Goal: Task Accomplishment & Management: Use online tool/utility

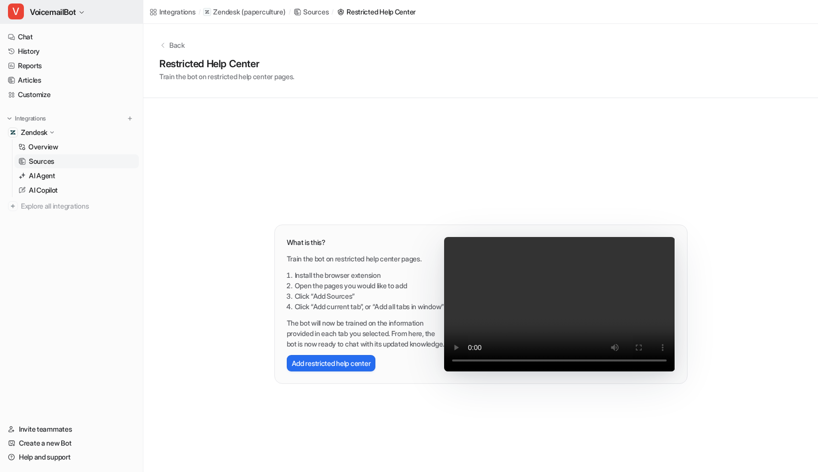
click at [69, 10] on span "VoicemailBot" at bounding box center [53, 12] width 46 height 14
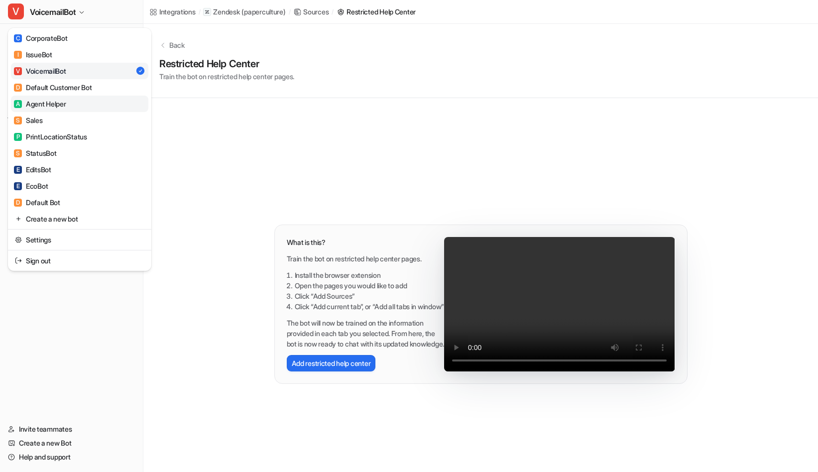
click at [72, 104] on link "A Agent Helper" at bounding box center [79, 104] width 137 height 16
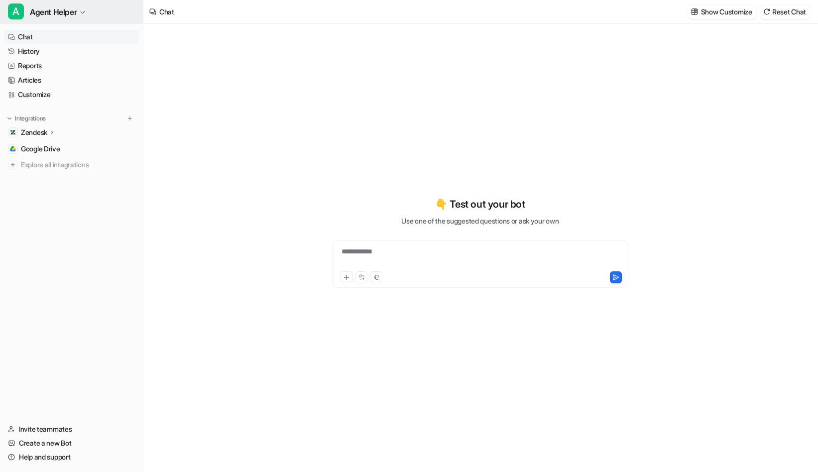
click at [85, 11] on icon "button" at bounding box center [83, 12] width 4 height 2
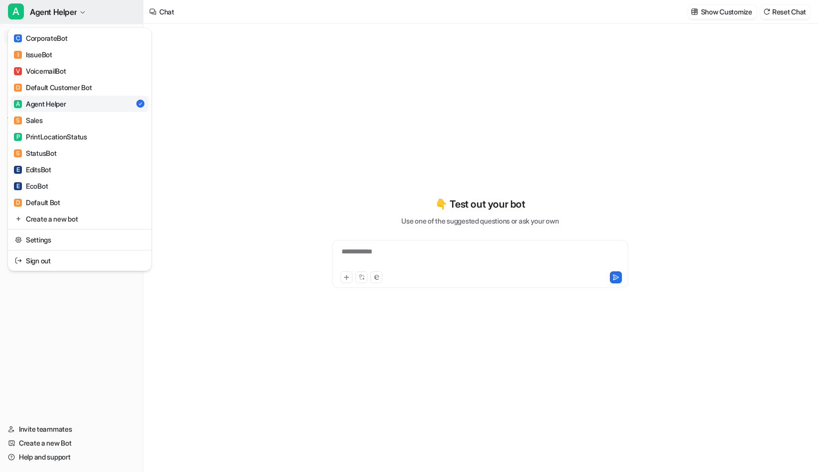
click at [85, 11] on icon "button" at bounding box center [83, 12] width 4 height 2
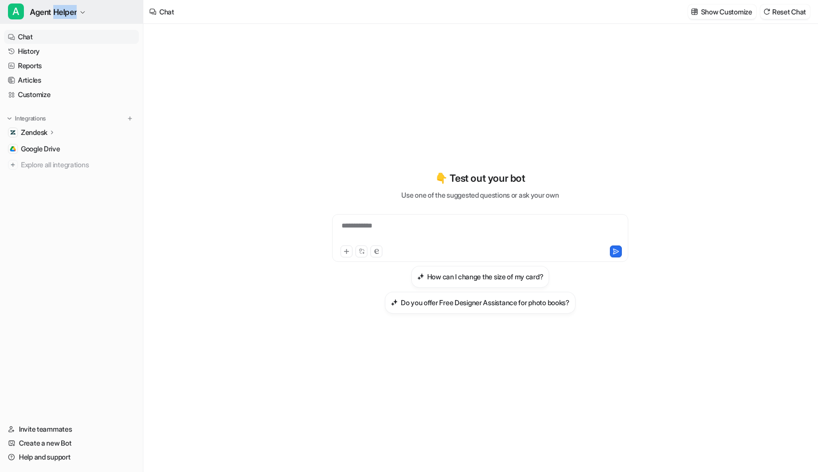
click at [83, 11] on icon "button" at bounding box center [83, 12] width 6 height 6
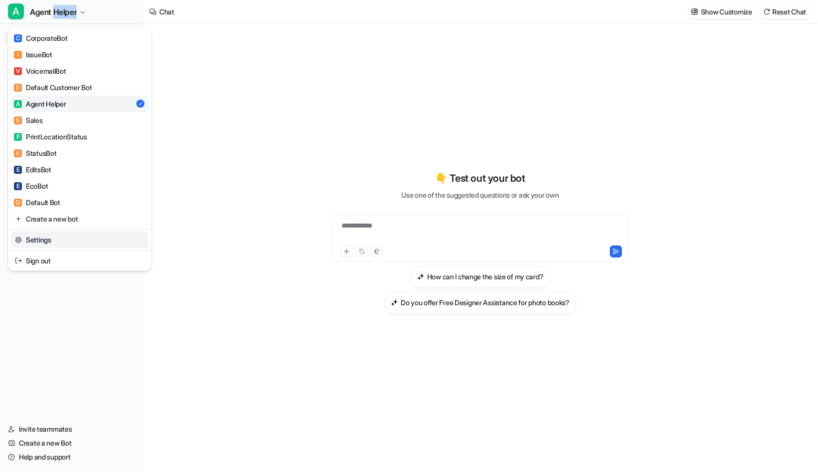
click at [57, 247] on link "Settings" at bounding box center [79, 239] width 137 height 16
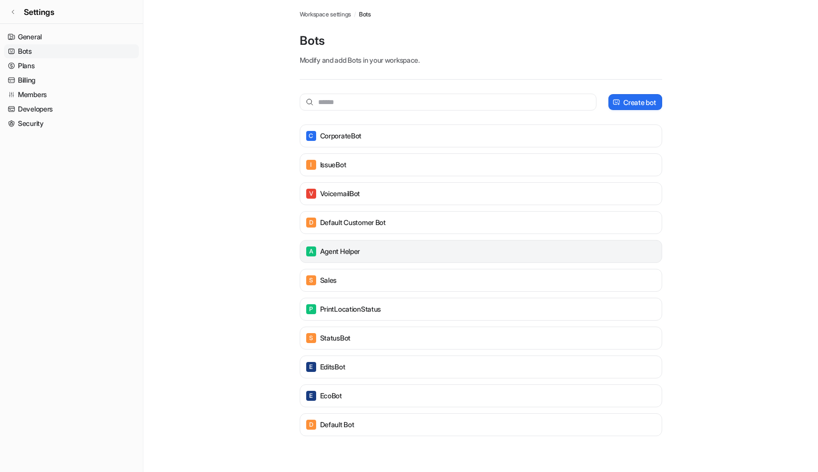
click at [449, 252] on div "A Agent Helper" at bounding box center [480, 251] width 353 height 14
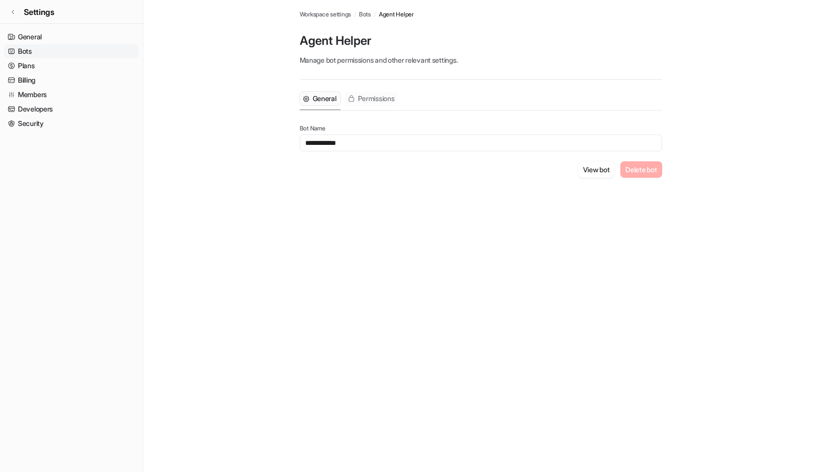
click at [385, 99] on span "Permissions" at bounding box center [376, 99] width 37 height 10
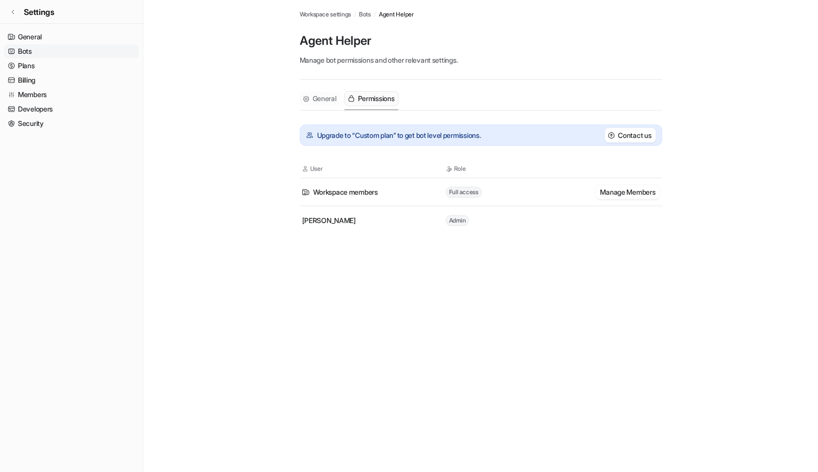
click at [315, 100] on span "General" at bounding box center [325, 99] width 24 height 10
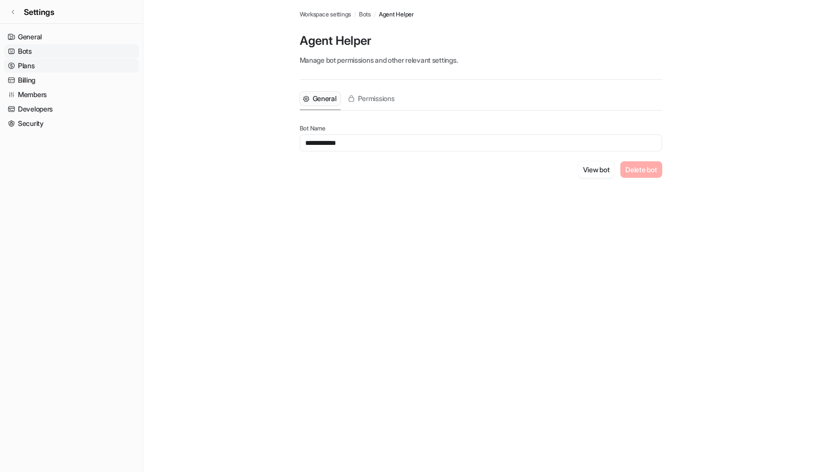
click at [33, 67] on link "Plans" at bounding box center [71, 66] width 135 height 14
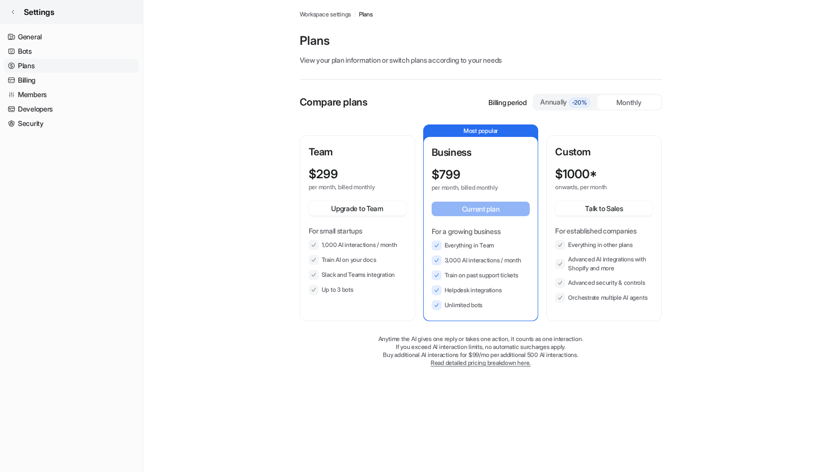
click at [13, 7] on link "Settings" at bounding box center [71, 12] width 143 height 24
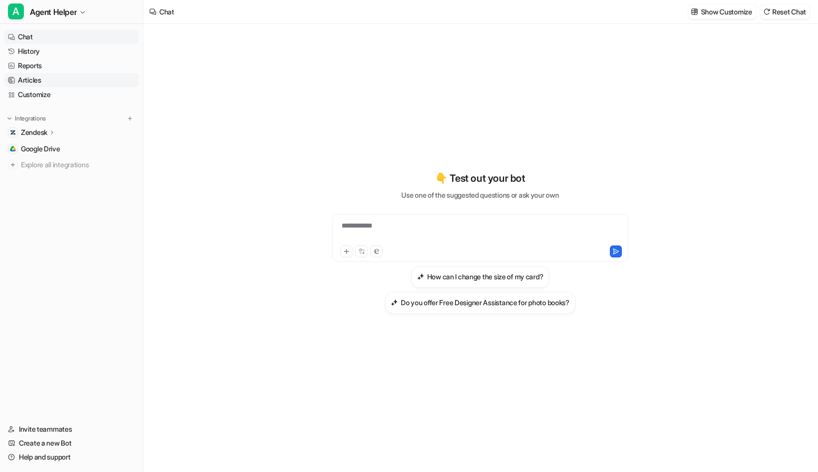
click at [39, 81] on link "Articles" at bounding box center [71, 80] width 135 height 14
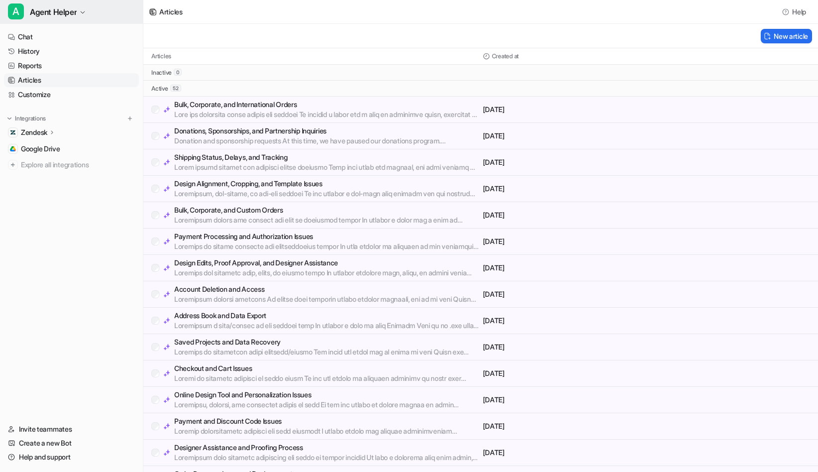
click at [45, 13] on span "Agent Helper" at bounding box center [53, 12] width 47 height 14
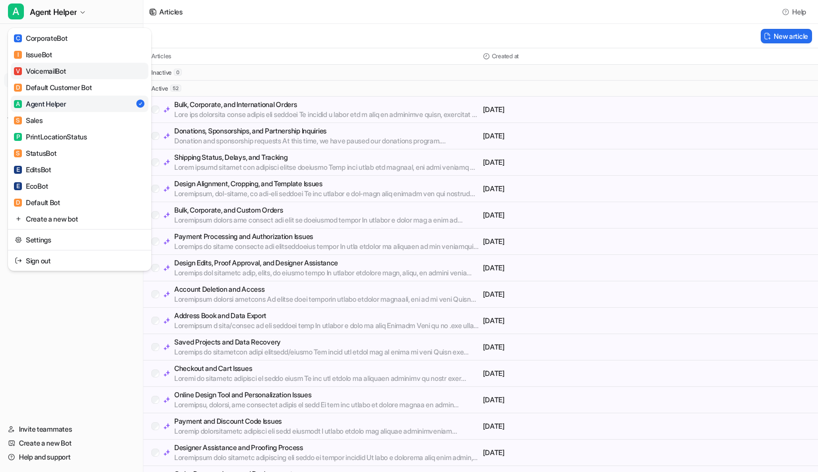
click at [66, 72] on div "V VoicemailBot" at bounding box center [40, 71] width 52 height 10
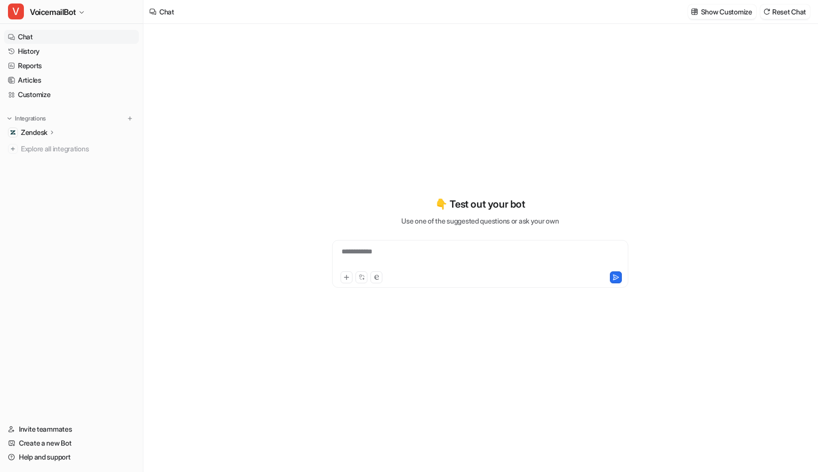
click at [51, 133] on icon at bounding box center [52, 131] width 7 height 7
click at [49, 174] on p "AI Agent" at bounding box center [42, 176] width 26 height 10
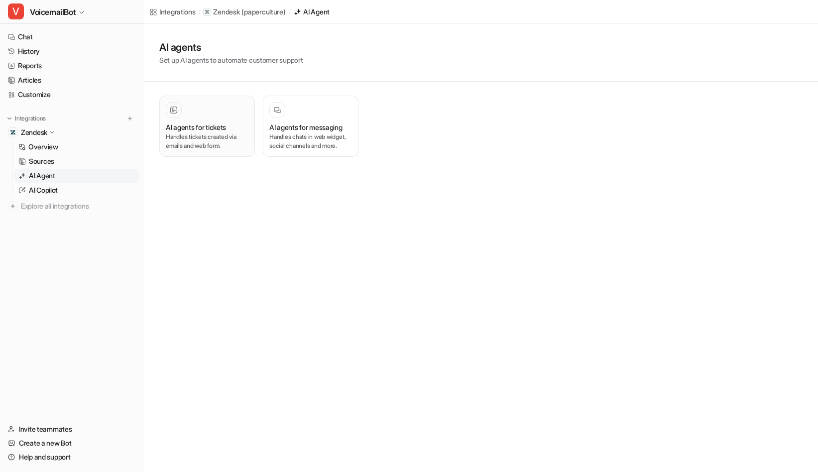
click at [236, 145] on p "Handles tickets created via emails and web form." at bounding box center [207, 141] width 83 height 18
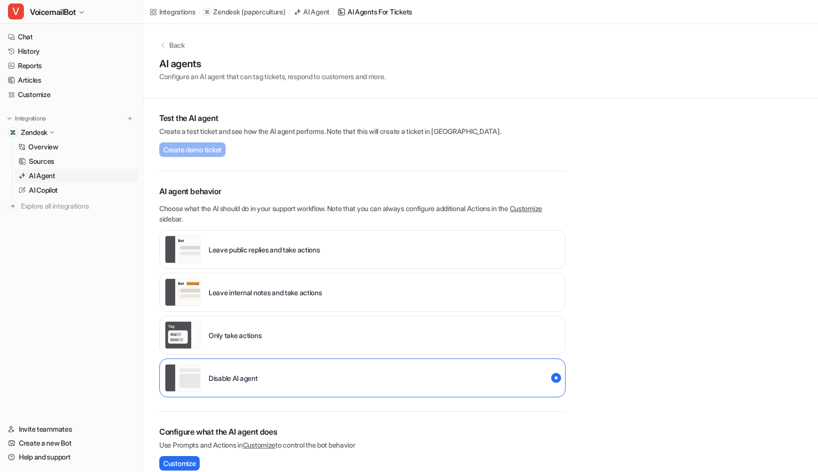
click at [411, 293] on div "Leave internal notes and take actions" at bounding box center [362, 292] width 406 height 39
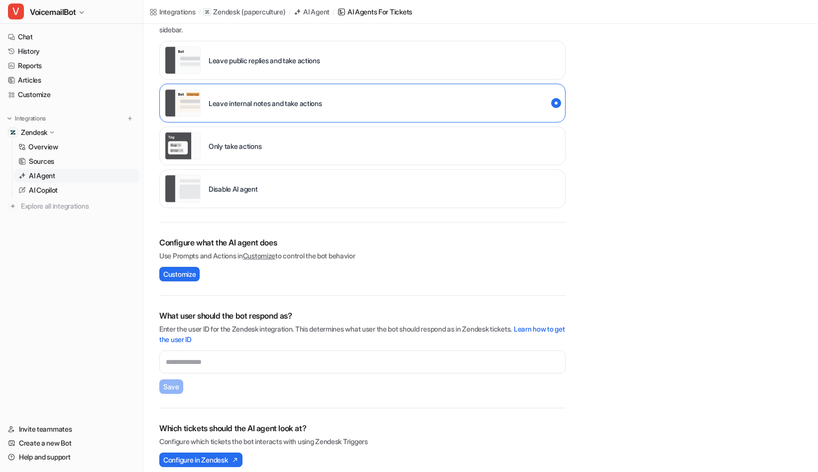
scroll to position [198, 0]
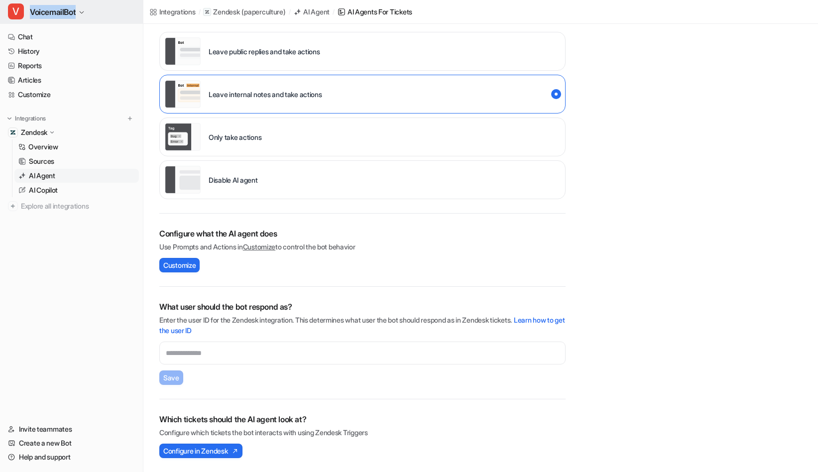
click at [63, 12] on span "VoicemailBot" at bounding box center [53, 12] width 46 height 14
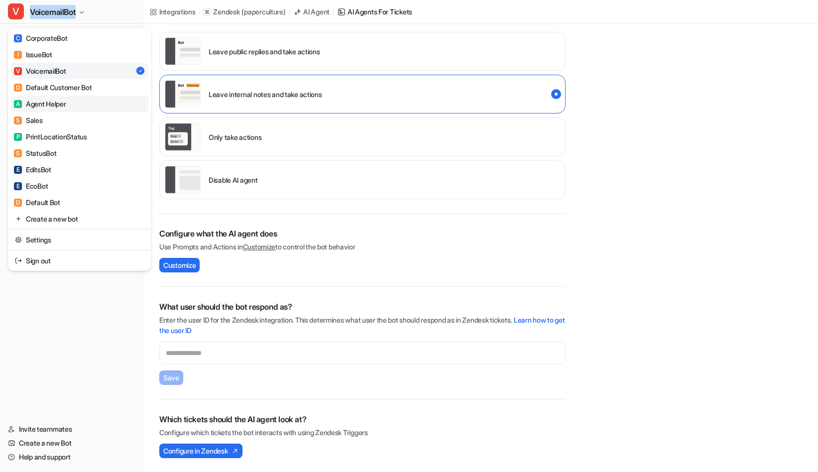
click at [57, 103] on div "A Agent Helper" at bounding box center [40, 104] width 52 height 10
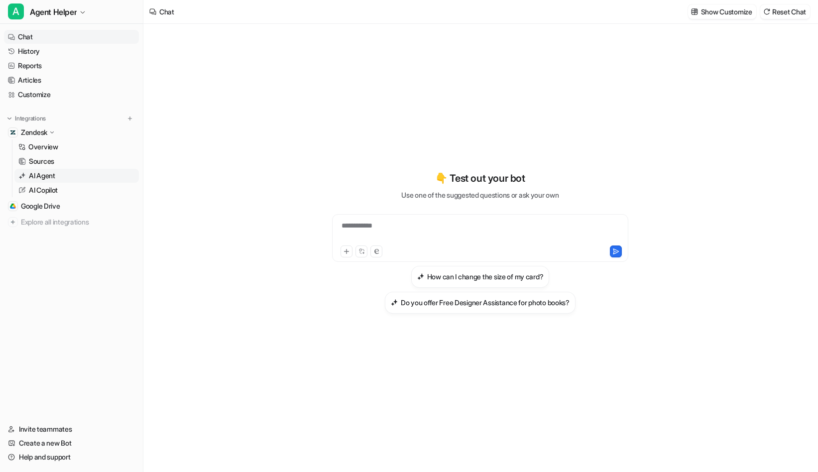
click at [47, 176] on p "AI Agent" at bounding box center [42, 176] width 26 height 10
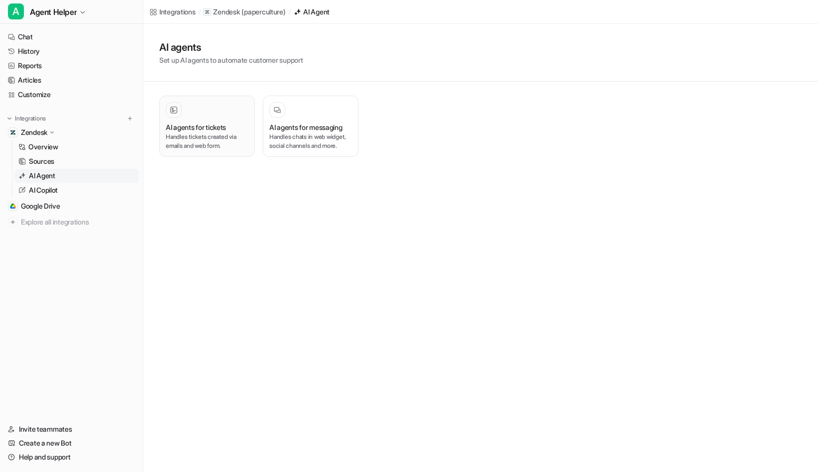
click at [204, 136] on p "Handles tickets created via emails and web form." at bounding box center [207, 141] width 83 height 18
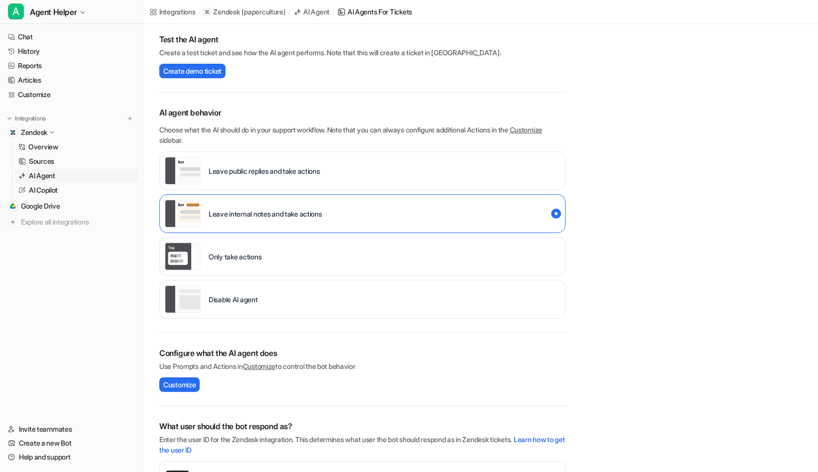
scroll to position [198, 0]
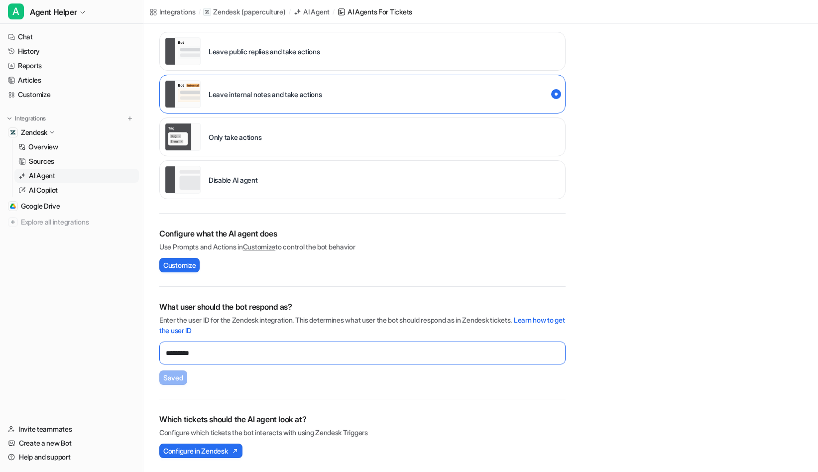
drag, startPoint x: 219, startPoint y: 354, endPoint x: 132, endPoint y: 355, distance: 87.1
click at [132, 274] on div "A Agent Helper Chat History Reports Articles Customize Integrations Zendesk Ove…" at bounding box center [409, 38] width 818 height 472
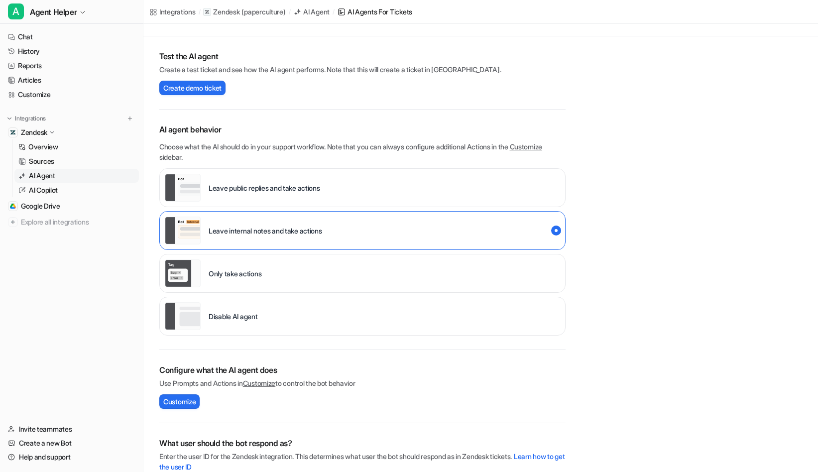
scroll to position [0, 0]
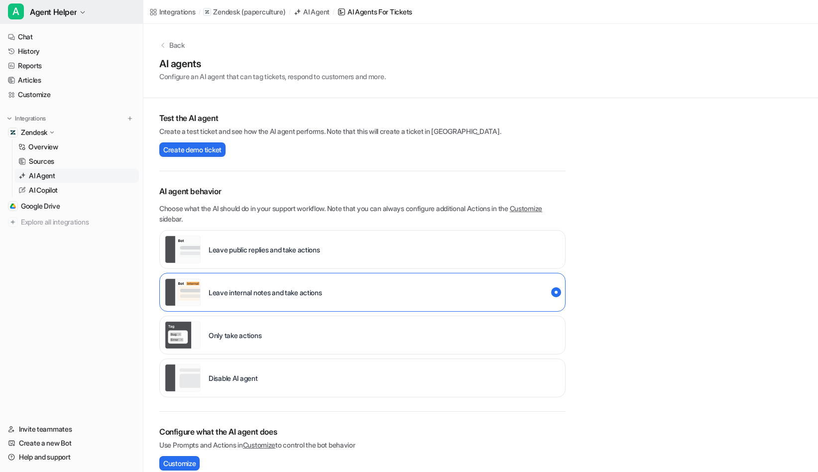
click at [48, 17] on span "Agent Helper" at bounding box center [53, 12] width 47 height 14
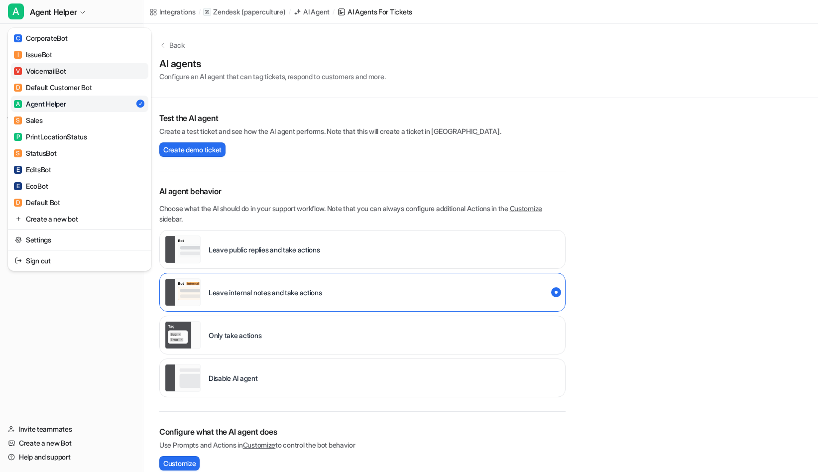
click at [61, 68] on div "V VoicemailBot" at bounding box center [40, 71] width 52 height 10
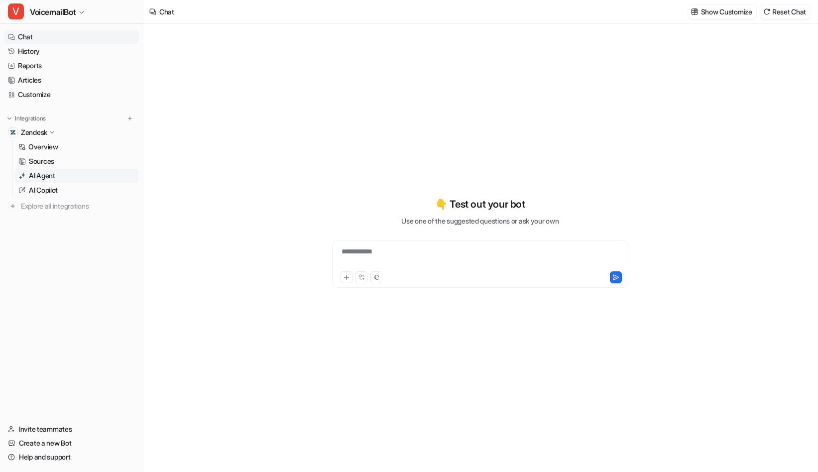
click at [46, 176] on p "AI Agent" at bounding box center [42, 176] width 26 height 10
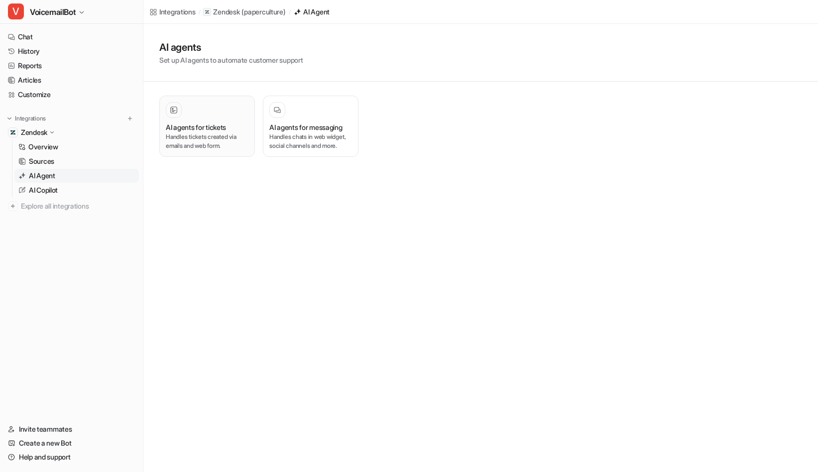
click at [218, 132] on p "Handles tickets created via emails and web form." at bounding box center [207, 141] width 83 height 18
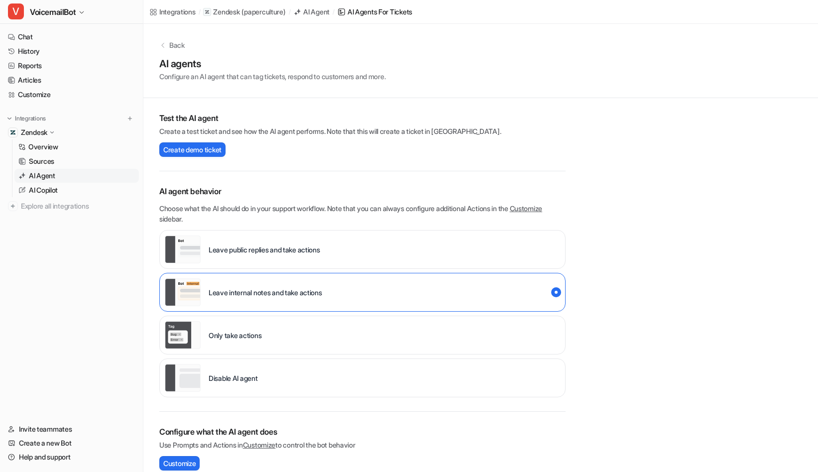
scroll to position [198, 0]
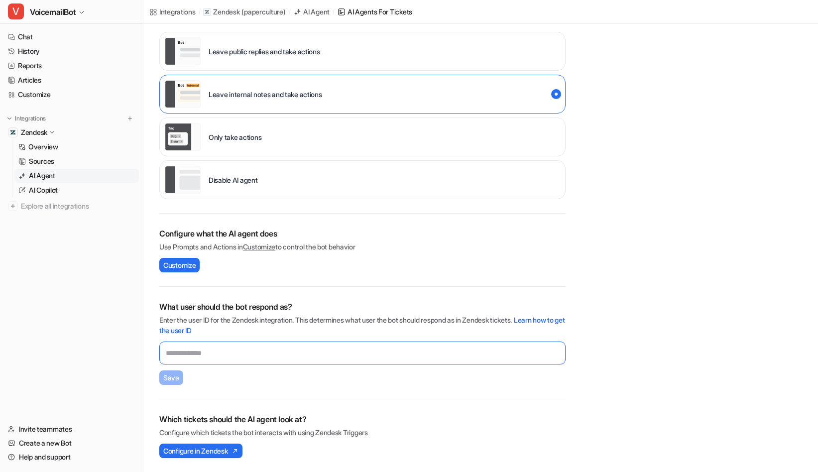
click at [245, 346] on input "text" at bounding box center [362, 352] width 406 height 23
paste input "*********"
type input "*********"
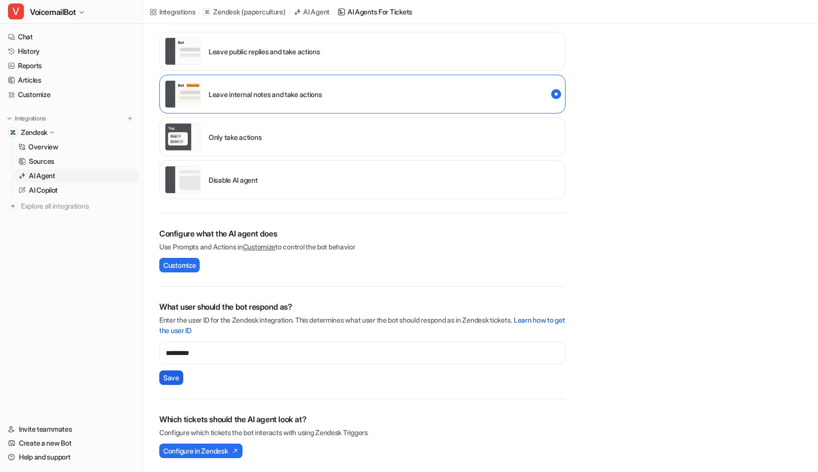
click at [172, 373] on span "Save" at bounding box center [171, 377] width 16 height 10
click at [202, 454] on span "Configure in Zendesk" at bounding box center [195, 451] width 64 height 10
click at [305, 184] on div "Disable AI agent" at bounding box center [362, 179] width 406 height 39
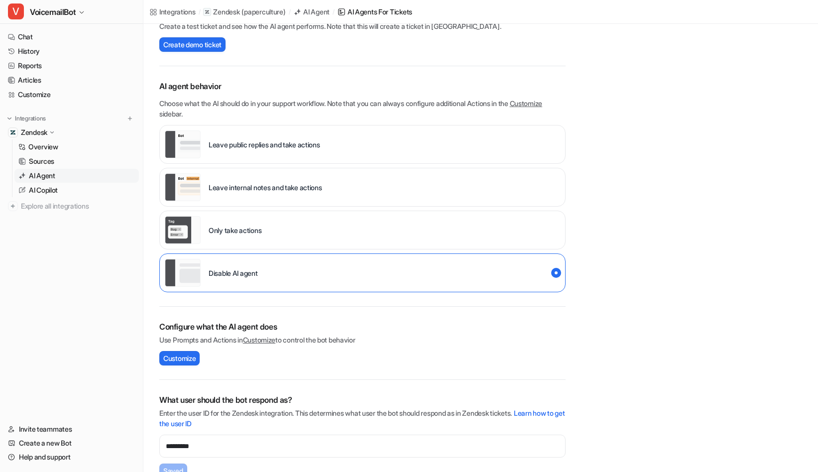
scroll to position [0, 0]
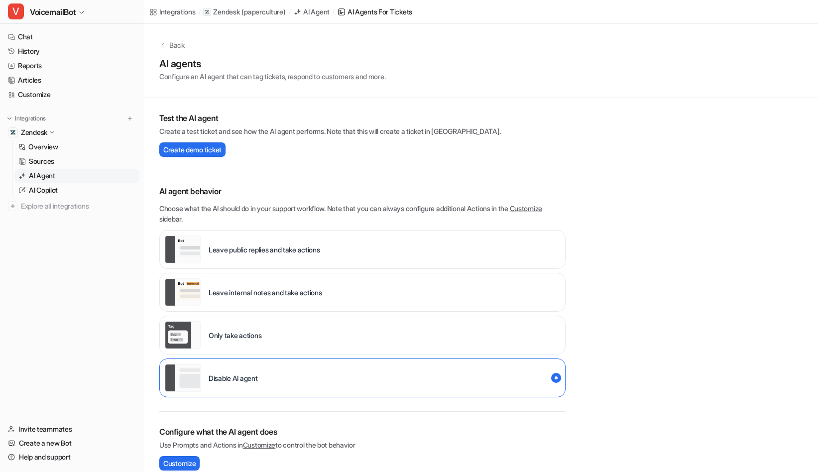
click at [285, 298] on div "Leave internal notes and take actions" at bounding box center [243, 292] width 157 height 28
click at [650, 380] on div "Back AI agents Configure an AI agent that can tag tickets, respond to customers…" at bounding box center [480, 347] width 675 height 646
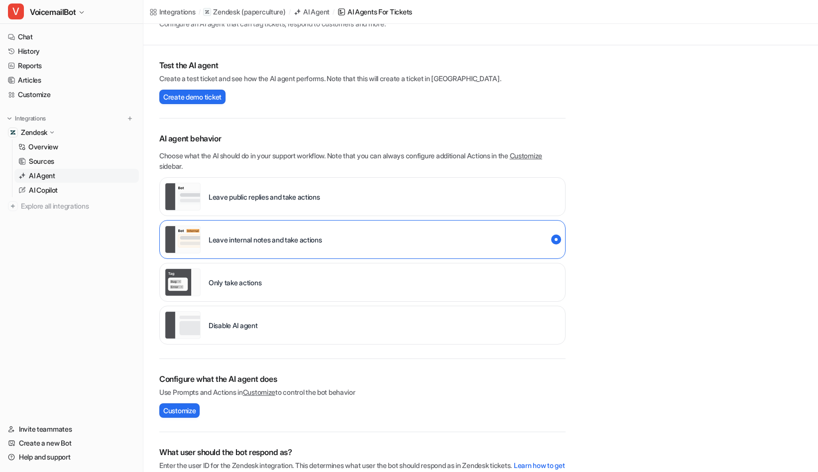
scroll to position [198, 0]
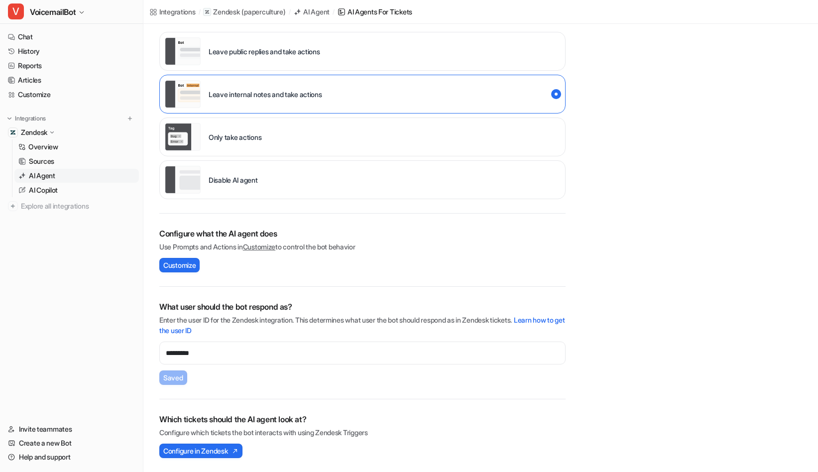
scroll to position [198, 0]
click at [218, 450] on span "Configure in Zendesk" at bounding box center [195, 451] width 64 height 10
click at [275, 186] on div "Disable AI agent" at bounding box center [362, 179] width 406 height 39
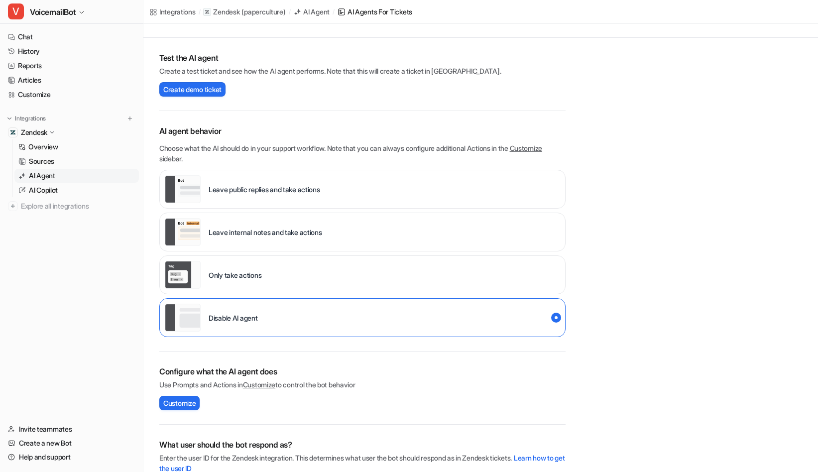
scroll to position [0, 0]
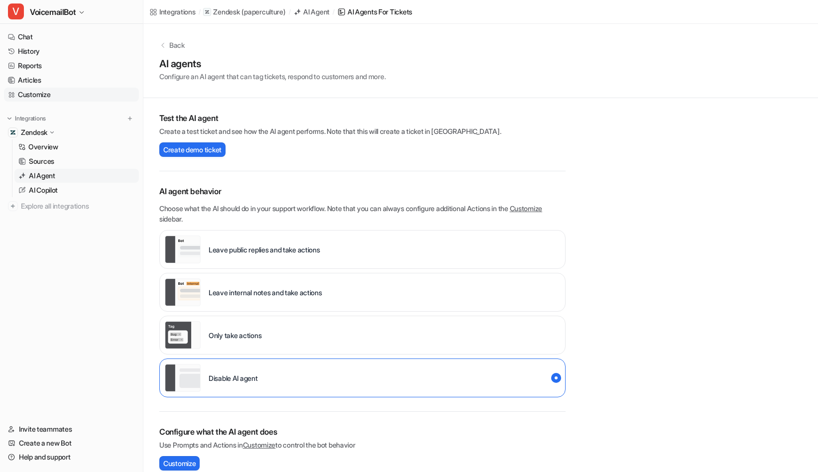
click at [45, 100] on link "Customize" at bounding box center [71, 95] width 135 height 14
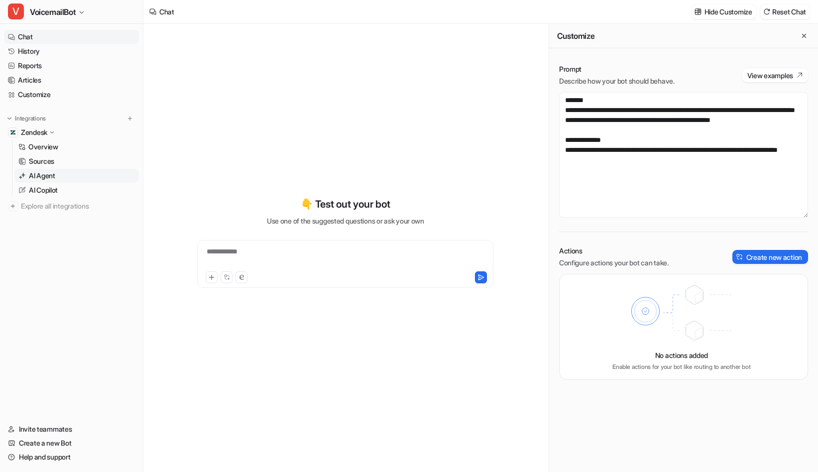
click at [42, 180] on p "AI Agent" at bounding box center [42, 176] width 26 height 10
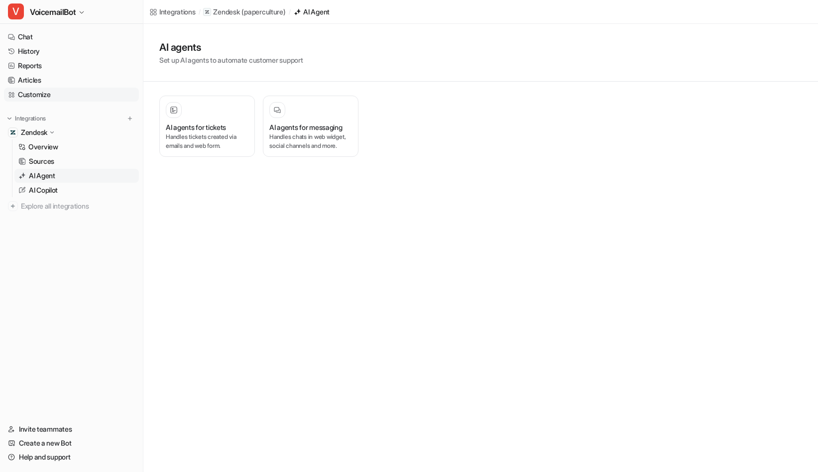
click at [35, 96] on link "Customize" at bounding box center [71, 95] width 135 height 14
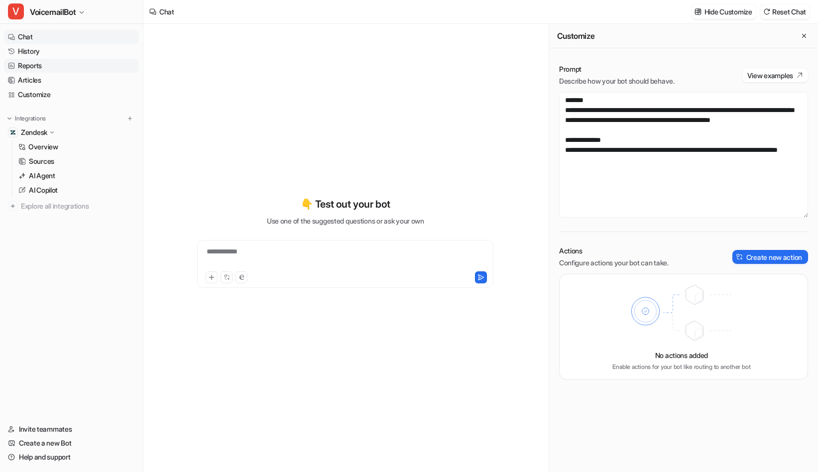
click at [29, 67] on link "Reports" at bounding box center [71, 66] width 135 height 14
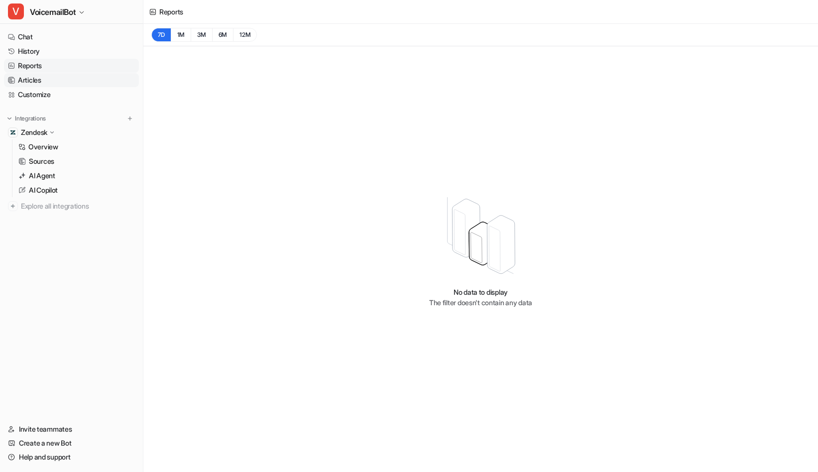
click at [35, 83] on link "Articles" at bounding box center [71, 80] width 135 height 14
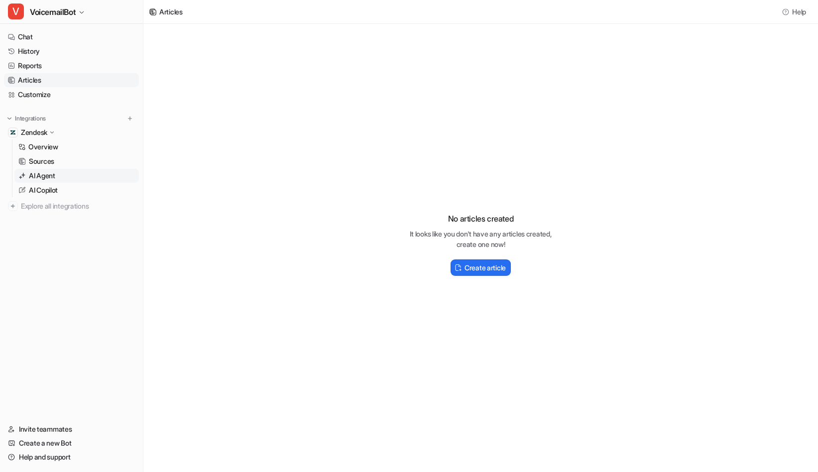
click at [59, 181] on link "AI Agent" at bounding box center [76, 176] width 124 height 14
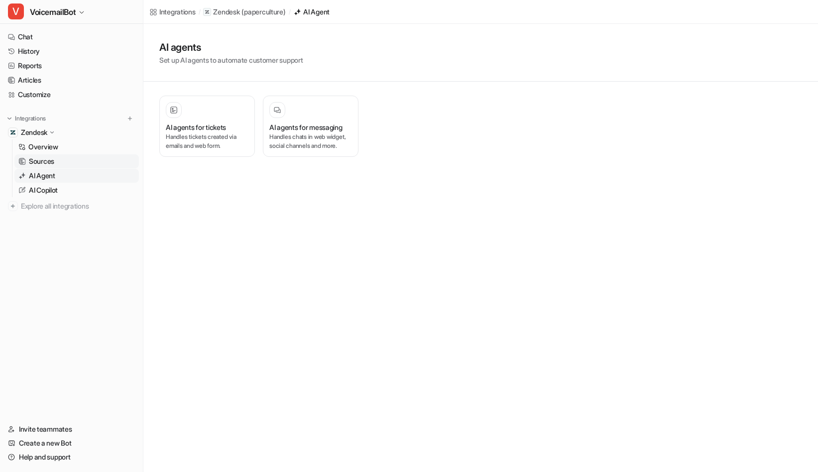
click at [50, 165] on p "Sources" at bounding box center [41, 161] width 25 height 10
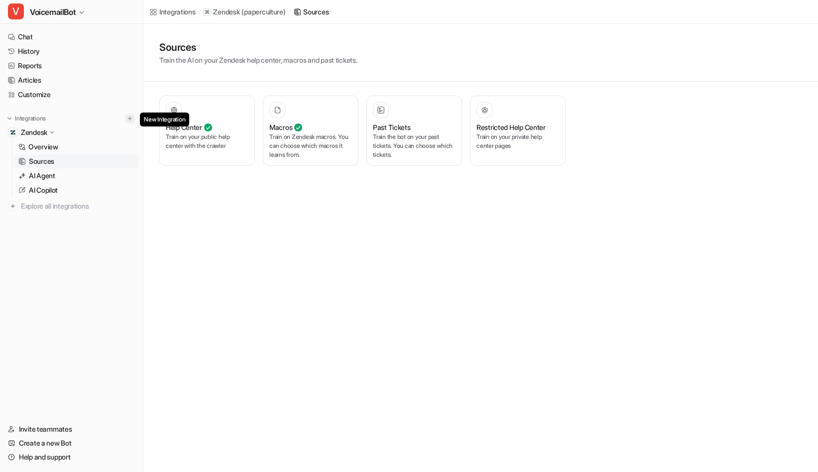
click at [130, 119] on img at bounding box center [129, 118] width 7 height 7
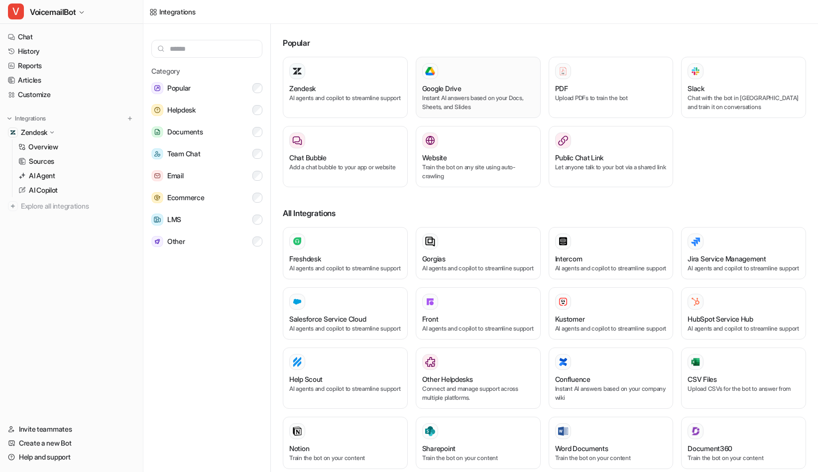
click at [480, 79] on div "Google Drive Instant AI answers based on your Docs, Sheets, and Slides" at bounding box center [478, 87] width 112 height 48
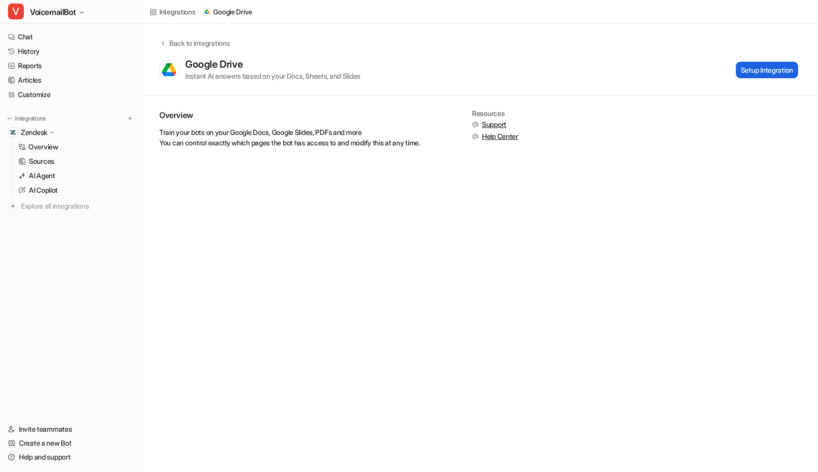
click at [755, 74] on button "Setup Integration" at bounding box center [767, 70] width 62 height 16
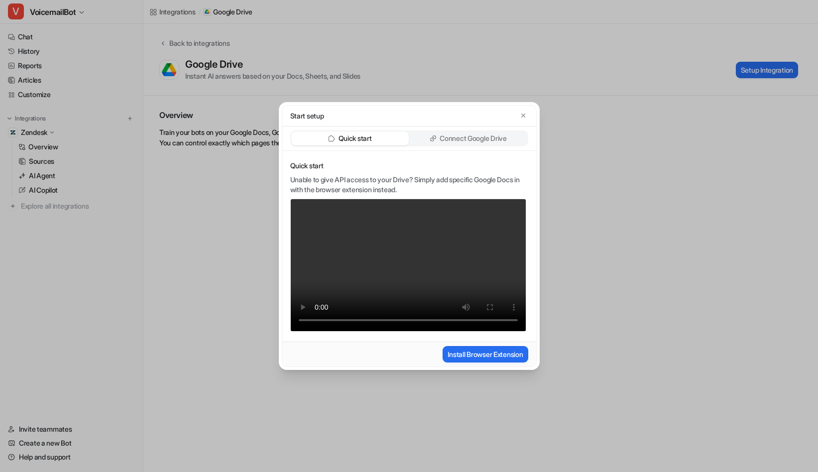
click at [470, 136] on p "Connect Google Drive" at bounding box center [473, 138] width 67 height 10
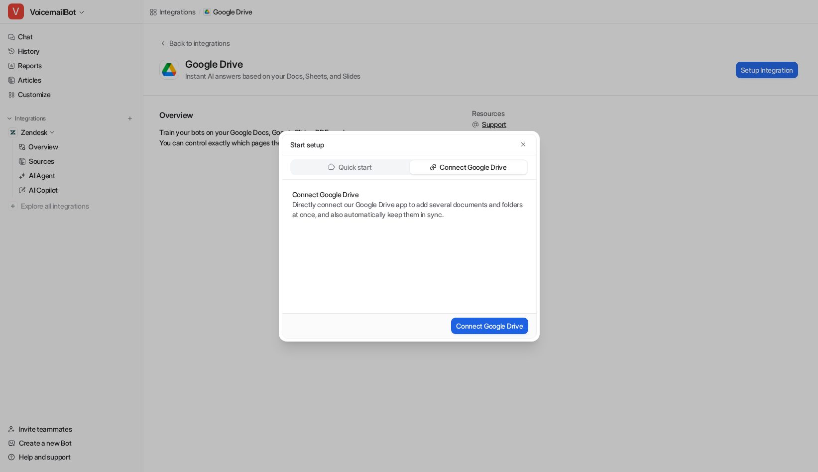
click at [485, 327] on button "Connect Google Drive" at bounding box center [489, 326] width 77 height 16
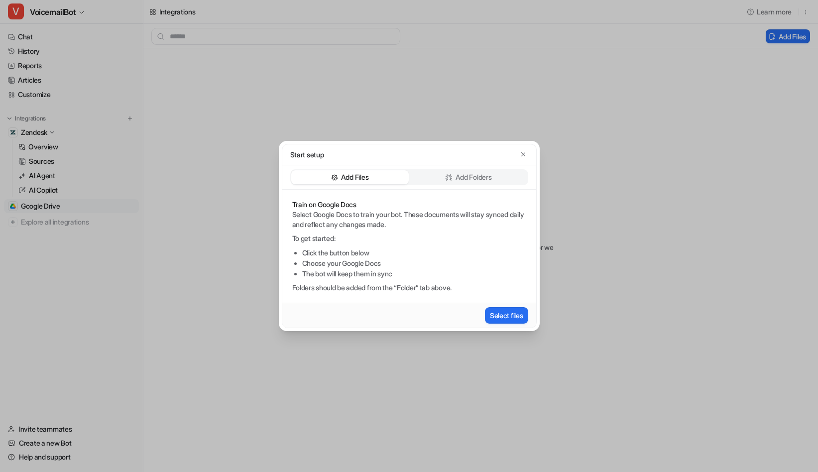
click at [371, 174] on div "Add Files" at bounding box center [349, 177] width 117 height 14
click at [512, 309] on button "Select files" at bounding box center [506, 315] width 43 height 16
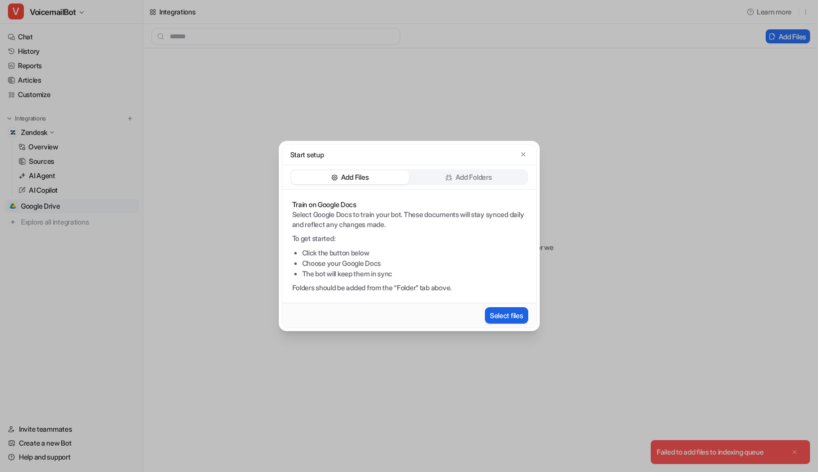
click at [502, 318] on button "Select files" at bounding box center [506, 315] width 43 height 16
click at [574, 239] on div "Start setup Add Files Add Folders Train on Google Docs Select Google Docs to tr…" at bounding box center [409, 236] width 818 height 472
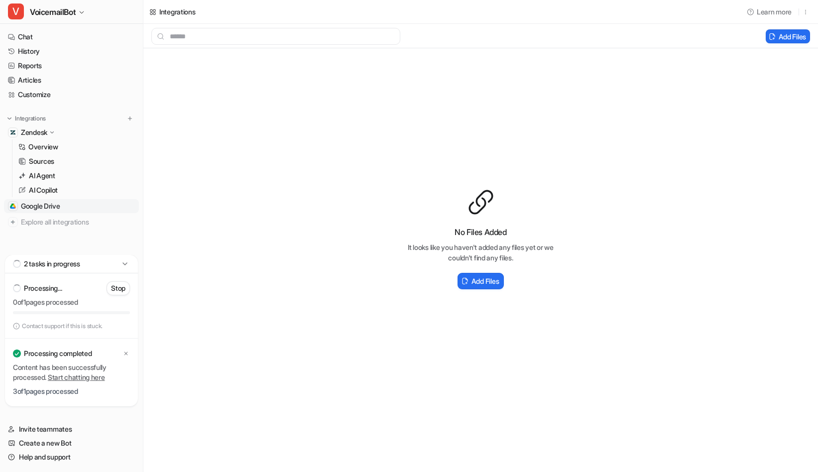
click at [53, 203] on span "Google Drive" at bounding box center [40, 206] width 39 height 10
click at [46, 194] on p "AI Copilot" at bounding box center [43, 190] width 29 height 10
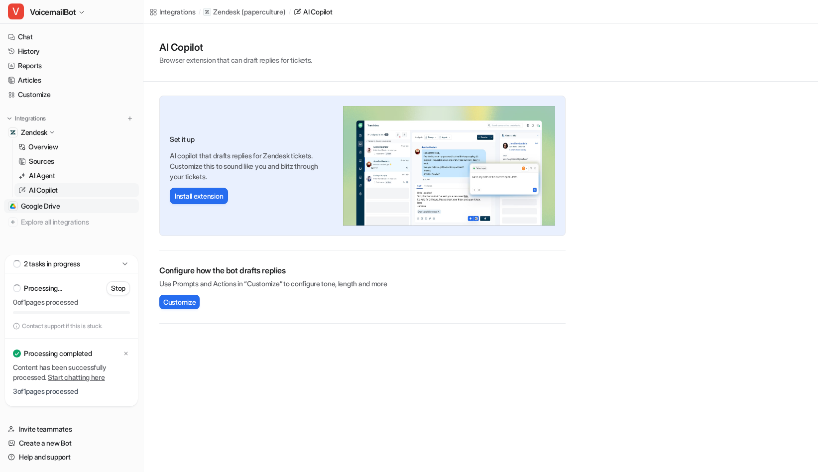
click at [52, 202] on span "Google Drive" at bounding box center [40, 206] width 39 height 10
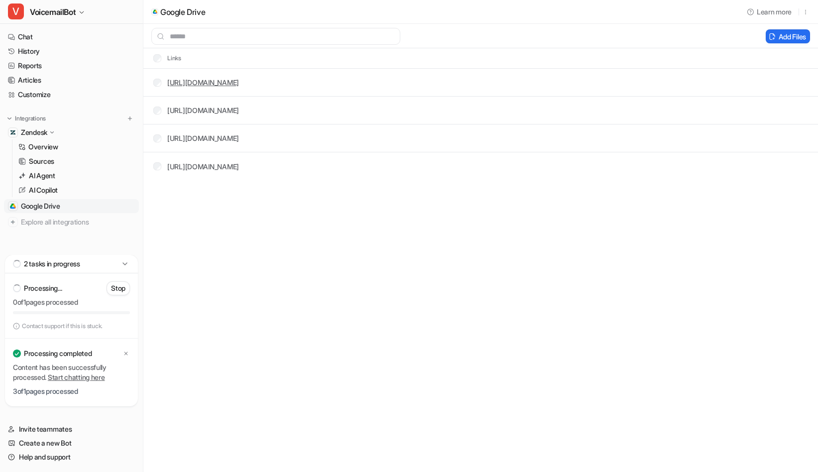
click at [239, 84] on link "[URL][DOMAIN_NAME]" at bounding box center [203, 82] width 72 height 8
click at [239, 116] on td "[URL][DOMAIN_NAME]" at bounding box center [192, 110] width 94 height 18
click at [239, 109] on link "[URL][DOMAIN_NAME]" at bounding box center [203, 110] width 72 height 8
click at [239, 138] on link "[URL][DOMAIN_NAME]" at bounding box center [203, 138] width 72 height 8
click at [239, 168] on link "[URL][DOMAIN_NAME]" at bounding box center [203, 166] width 72 height 8
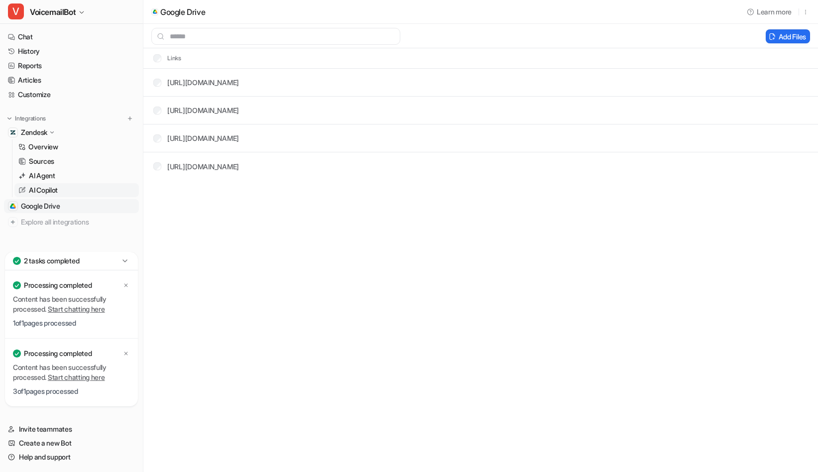
click at [49, 189] on p "AI Copilot" at bounding box center [43, 190] width 29 height 10
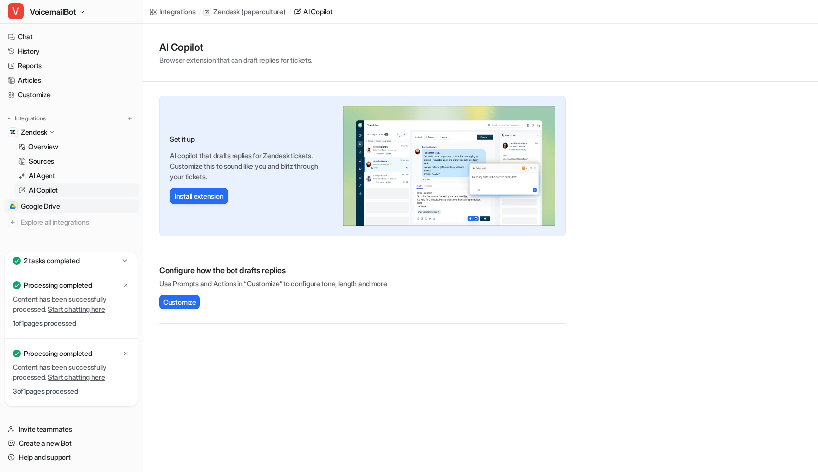
click at [50, 206] on span "Google Drive" at bounding box center [40, 206] width 39 height 10
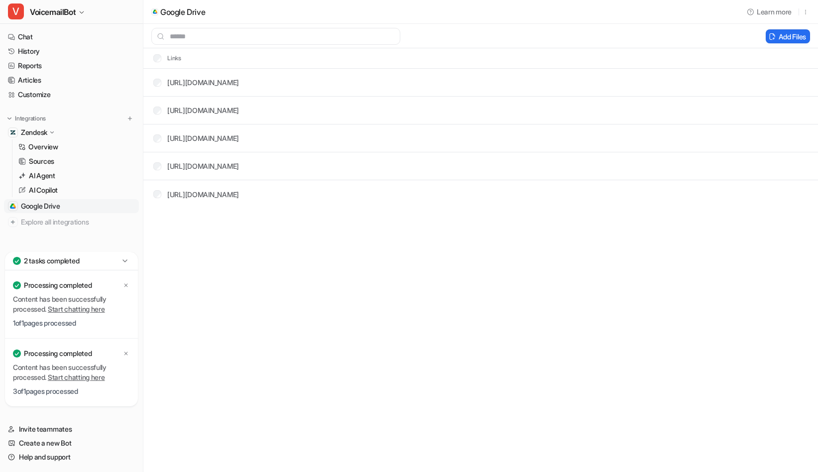
click at [239, 202] on td "[URL][DOMAIN_NAME]" at bounding box center [192, 194] width 94 height 18
click at [239, 196] on link "[URL][DOMAIN_NAME]" at bounding box center [203, 194] width 72 height 8
click at [239, 84] on link "[URL][DOMAIN_NAME]" at bounding box center [203, 82] width 72 height 8
click at [336, 119] on tr "[URL][DOMAIN_NAME]" at bounding box center [480, 111] width 675 height 28
click at [239, 106] on link "[URL][DOMAIN_NAME]" at bounding box center [203, 110] width 72 height 8
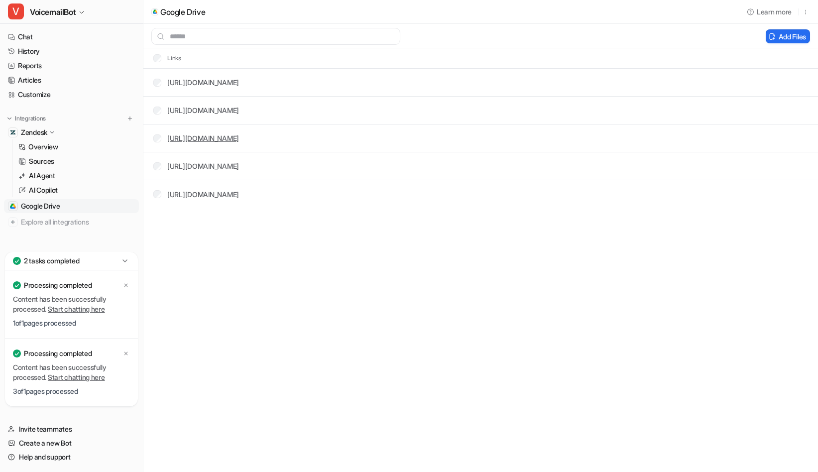
click at [239, 138] on link "[URL][DOMAIN_NAME]" at bounding box center [203, 138] width 72 height 8
click at [129, 283] on div at bounding box center [126, 285] width 8 height 8
click at [125, 353] on icon at bounding box center [125, 353] width 3 height 3
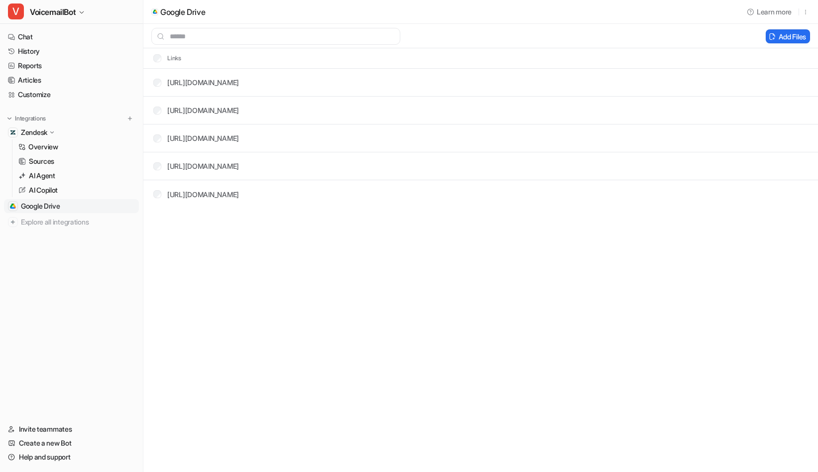
click at [371, 346] on div "Google Drive Learn more Add Files Links [URL][DOMAIN_NAME] [URL][DOMAIN_NAME] […" at bounding box center [409, 236] width 818 height 472
click at [239, 166] on link "[URL][DOMAIN_NAME]" at bounding box center [203, 166] width 72 height 8
click at [803, 31] on button "Add Files" at bounding box center [788, 36] width 44 height 14
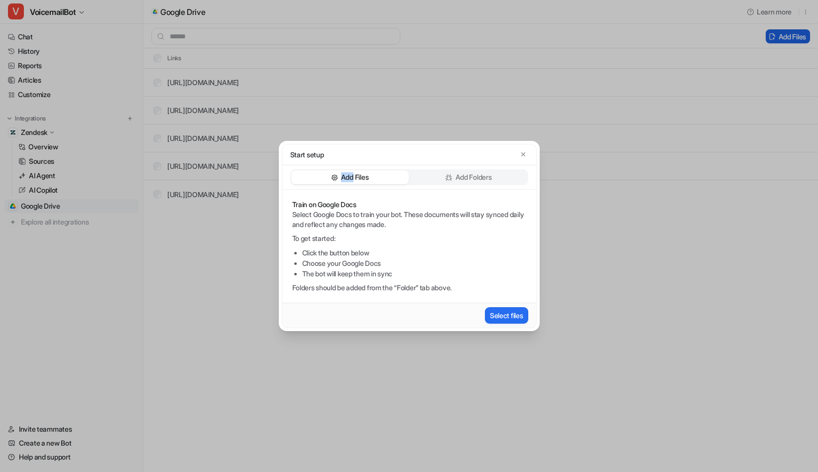
click at [803, 31] on div "Start setup Add Files Add Folders Train on Google Docs Select Google Docs to tr…" at bounding box center [409, 236] width 818 height 472
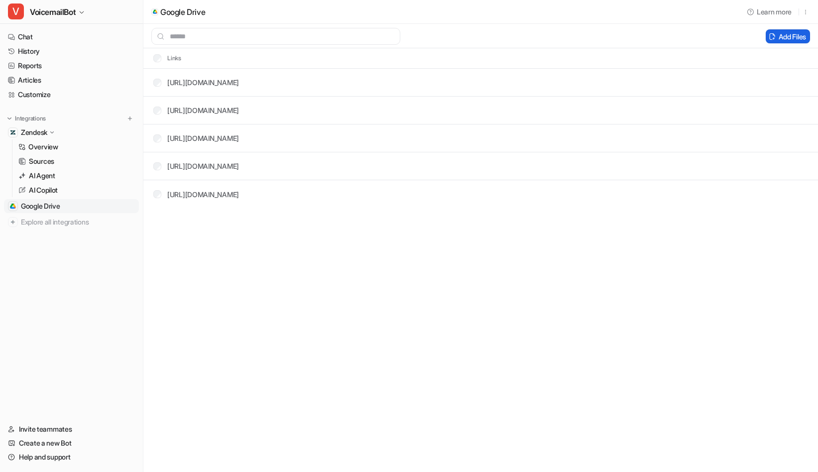
click at [792, 40] on button "Add Files" at bounding box center [788, 36] width 44 height 14
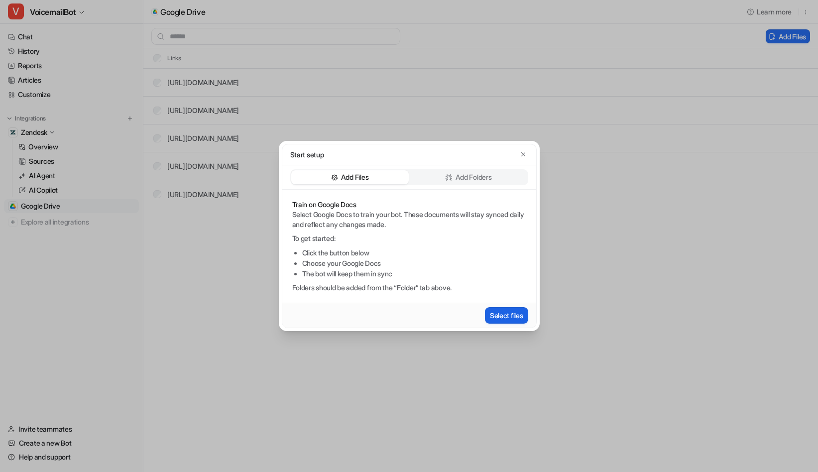
click at [507, 312] on button "Select files" at bounding box center [506, 315] width 43 height 16
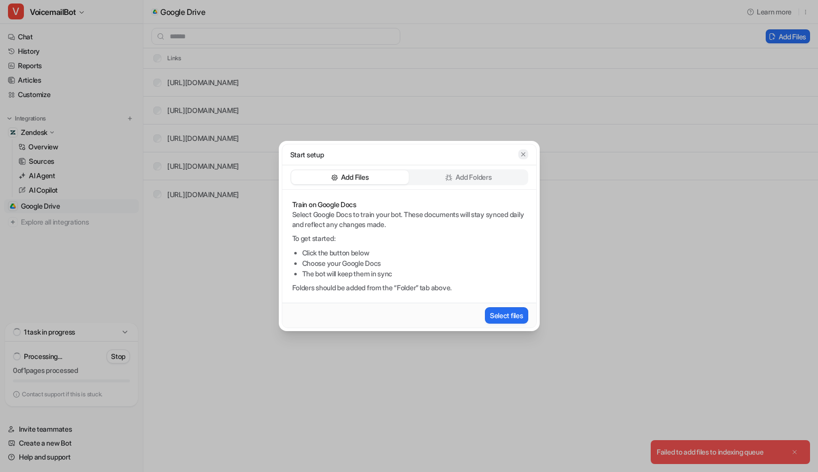
click at [526, 155] on icon "button" at bounding box center [523, 154] width 7 height 7
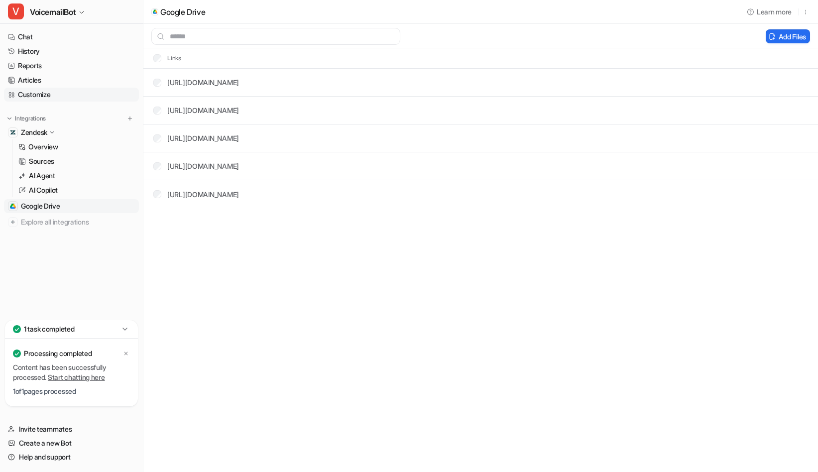
click at [37, 97] on link "Customize" at bounding box center [71, 95] width 135 height 14
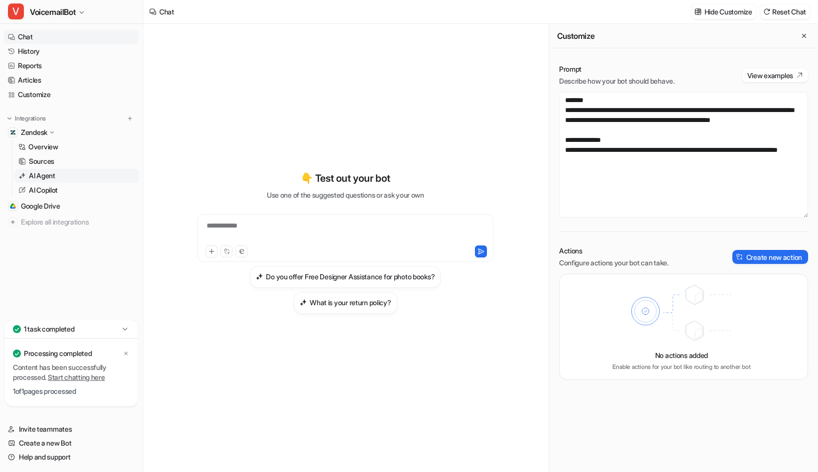
click at [57, 177] on link "AI Agent" at bounding box center [76, 176] width 124 height 14
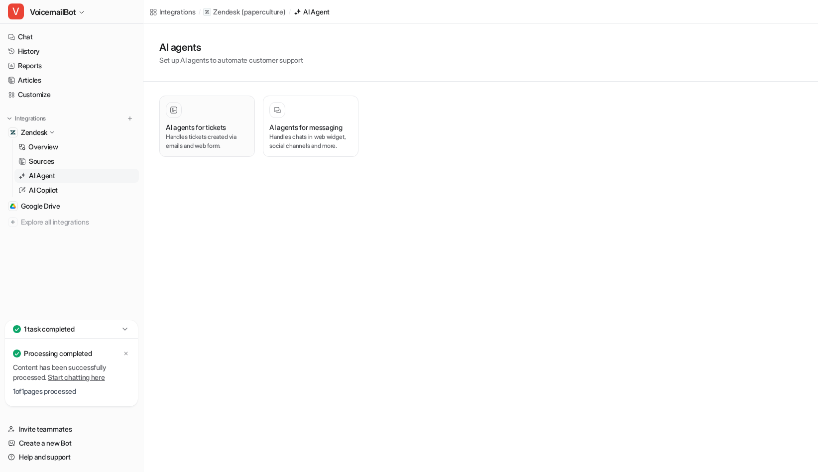
click at [190, 146] on p "Handles tickets created via emails and web form." at bounding box center [207, 141] width 83 height 18
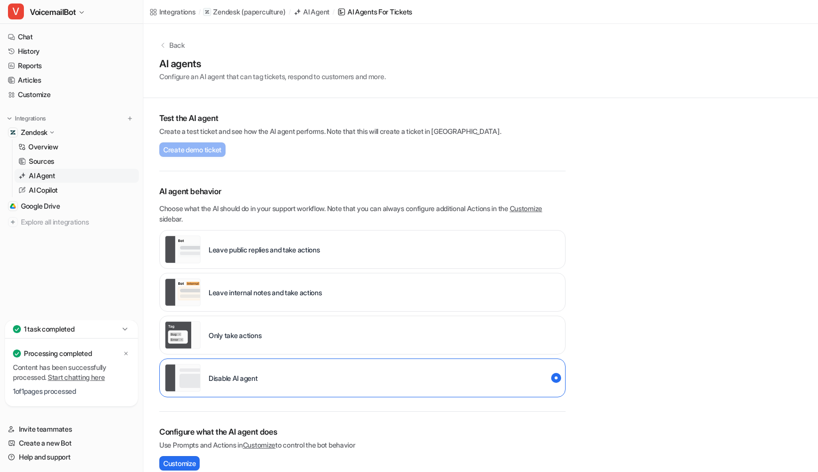
click at [362, 285] on div "Leave internal notes and take actions" at bounding box center [362, 292] width 406 height 39
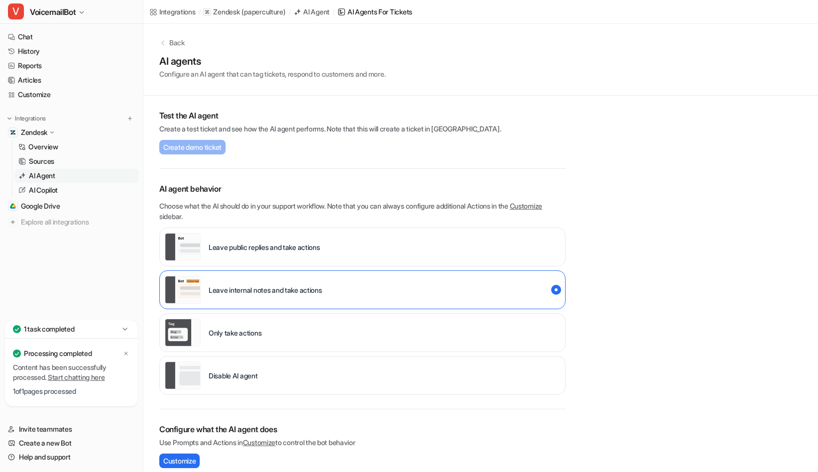
scroll to position [6, 0]
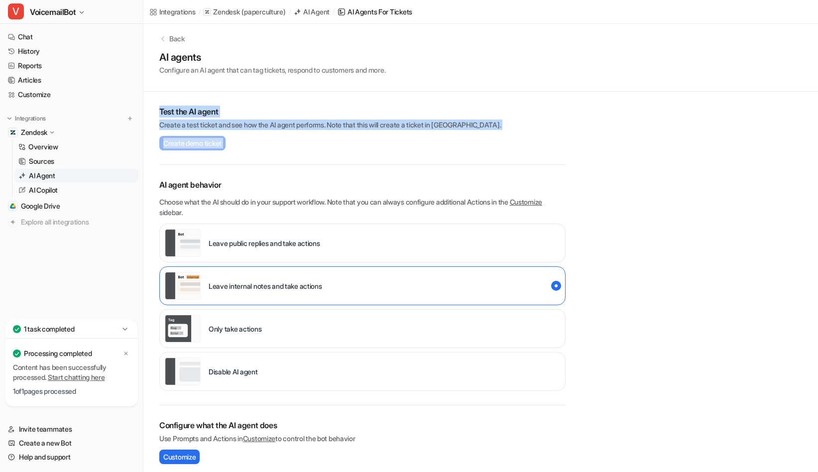
drag, startPoint x: 503, startPoint y: 170, endPoint x: 291, endPoint y: 82, distance: 230.1
click at [292, 86] on div "Back AI agents Configure an AI agent that can tag tickets, respond to customers…" at bounding box center [480, 340] width 675 height 646
click at [318, 81] on div "Back AI agents Configure an AI agent that can tag tickets, respond to customers…" at bounding box center [480, 54] width 675 height 74
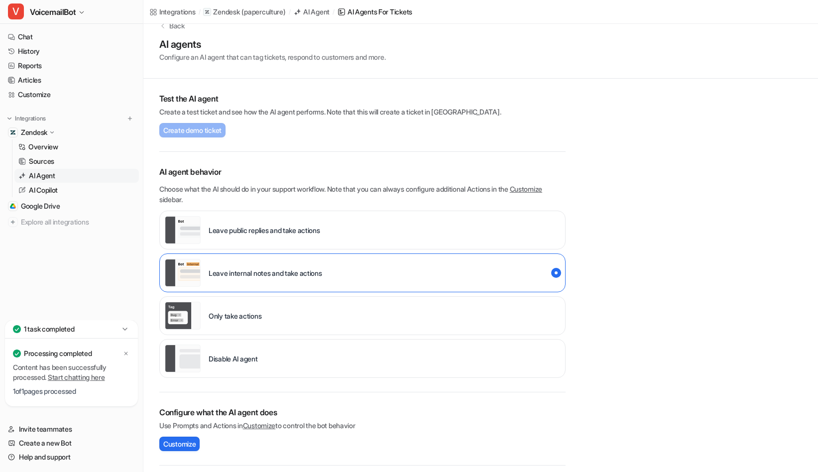
scroll to position [0, 0]
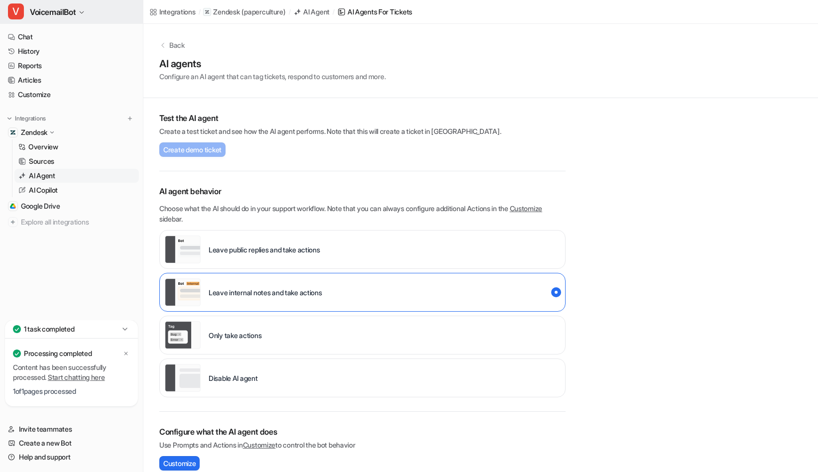
click at [71, 16] on span "VoicemailBot" at bounding box center [53, 12] width 46 height 14
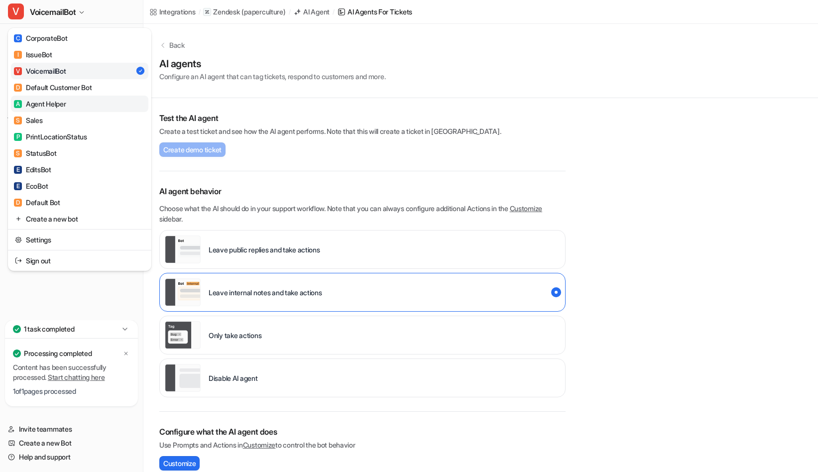
click at [62, 106] on div "A Agent Helper" at bounding box center [40, 104] width 52 height 10
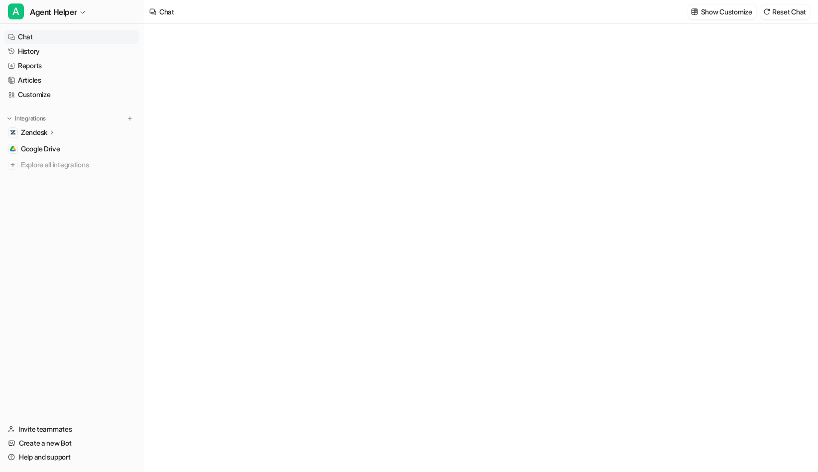
type textarea "**********"
click at [38, 136] on p "Zendesk" at bounding box center [34, 132] width 26 height 10
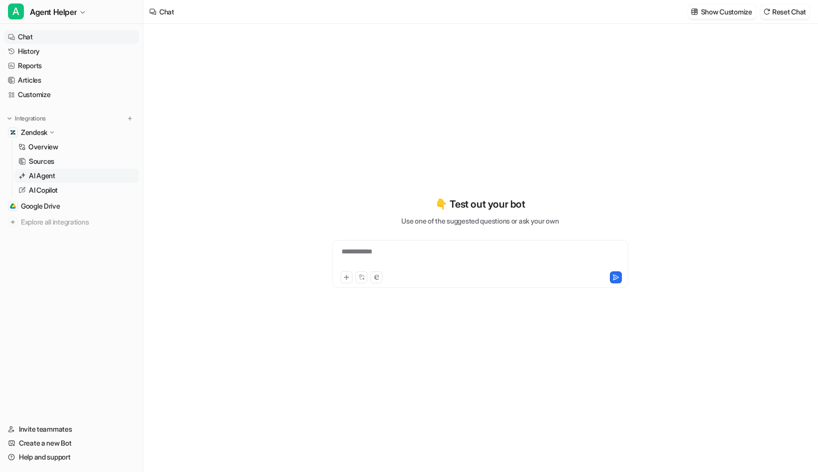
click at [45, 173] on p "AI Agent" at bounding box center [42, 176] width 26 height 10
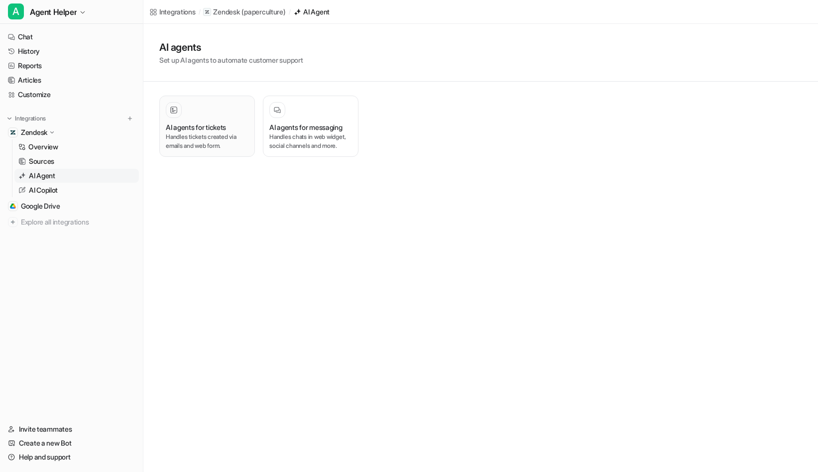
click at [224, 129] on h3 "AI agents for tickets" at bounding box center [196, 127] width 60 height 10
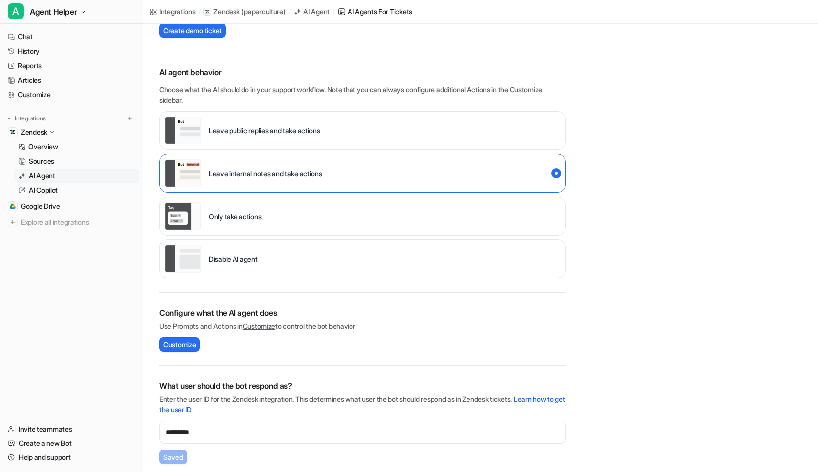
scroll to position [198, 0]
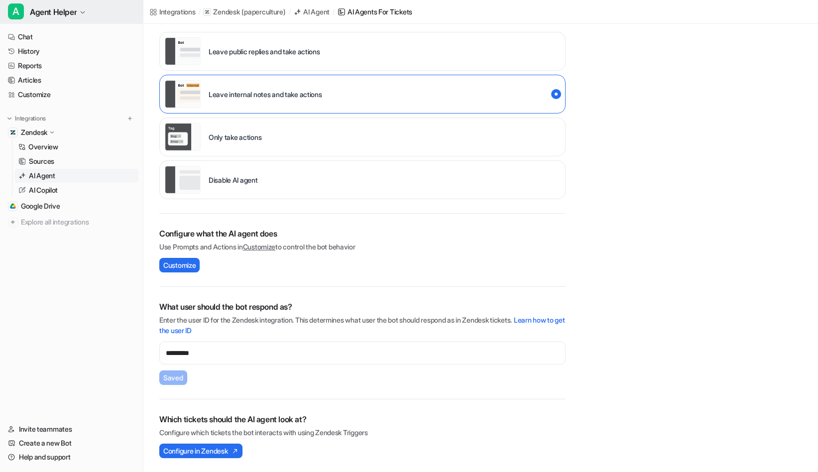
click at [62, 6] on span "Agent Helper" at bounding box center [53, 12] width 47 height 14
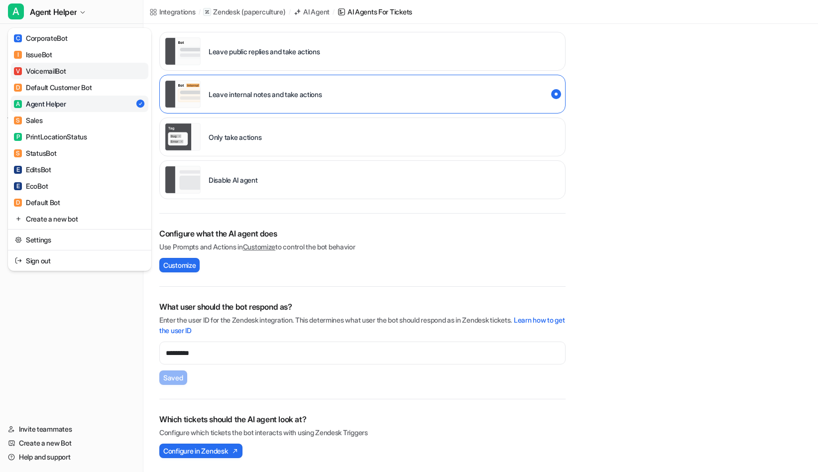
click at [71, 70] on link "V VoicemailBot" at bounding box center [79, 71] width 137 height 16
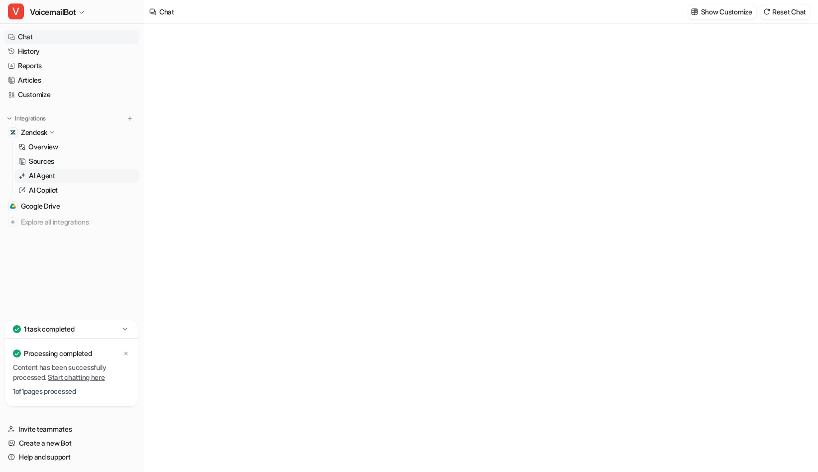
click at [50, 172] on p "AI Agent" at bounding box center [42, 176] width 26 height 10
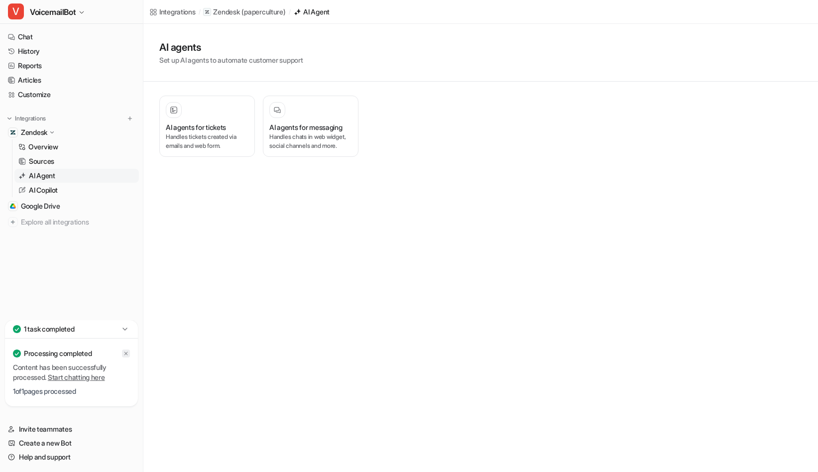
click at [123, 351] on icon at bounding box center [126, 353] width 6 height 6
click at [193, 142] on p "Handles tickets created via emails and web form." at bounding box center [207, 141] width 83 height 18
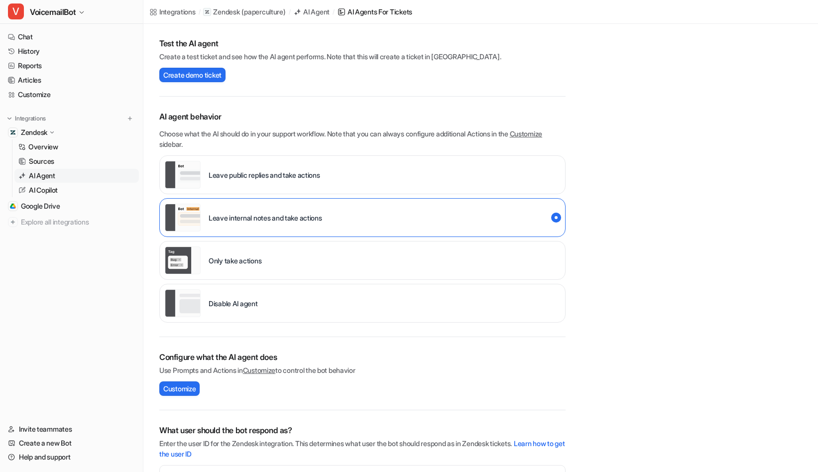
scroll to position [198, 0]
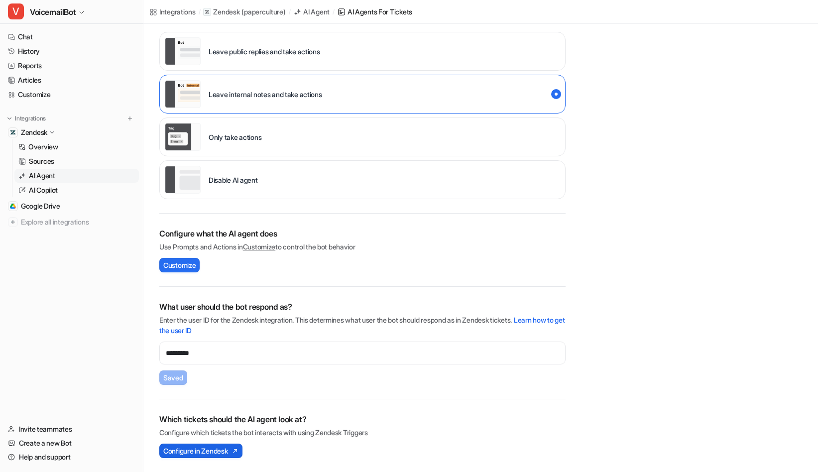
click at [214, 451] on span "Configure in Zendesk" at bounding box center [195, 451] width 64 height 10
click at [219, 449] on span "Configure in Zendesk" at bounding box center [195, 451] width 64 height 10
click at [76, 10] on span "VoicemailBot" at bounding box center [53, 12] width 46 height 14
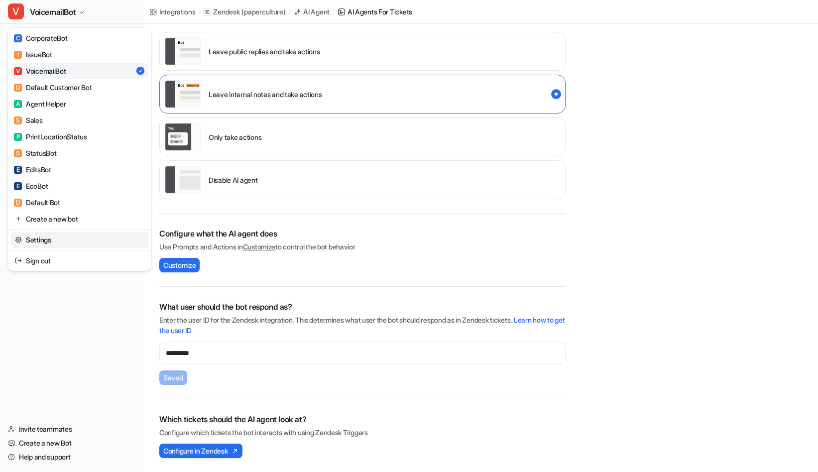
click at [61, 240] on link "Settings" at bounding box center [79, 239] width 137 height 16
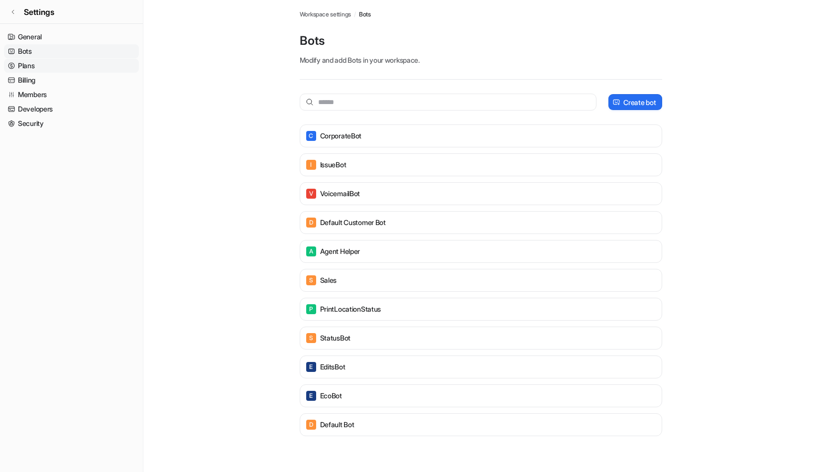
click at [29, 65] on link "Plans" at bounding box center [71, 66] width 135 height 14
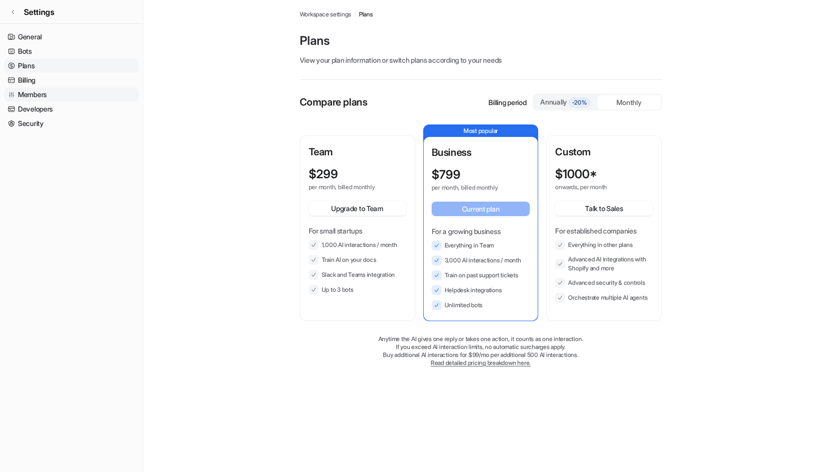
click at [42, 95] on link "Members" at bounding box center [71, 95] width 135 height 14
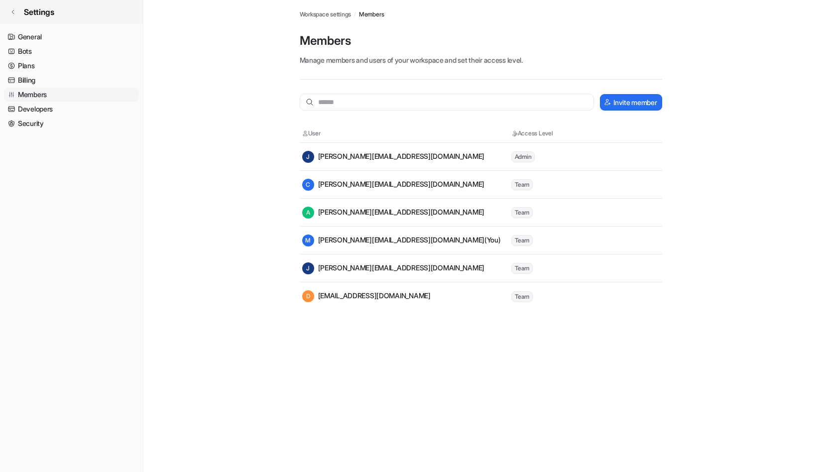
click at [13, 10] on icon at bounding box center [13, 12] width 6 height 6
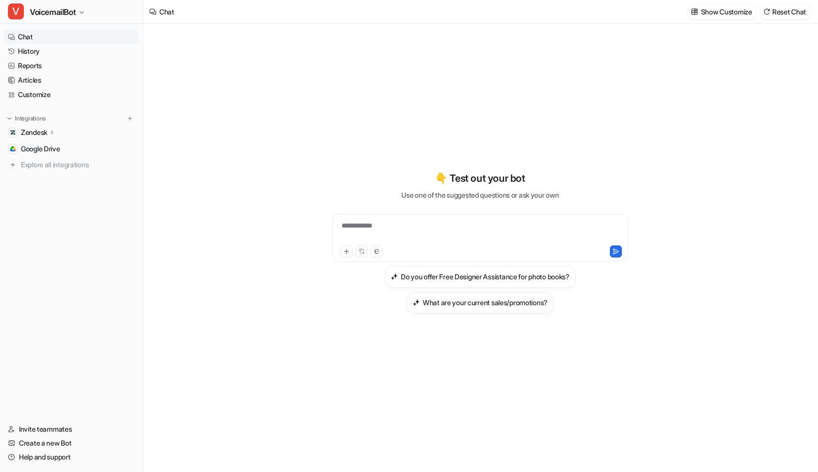
click at [29, 35] on link "Chat" at bounding box center [71, 37] width 135 height 14
click at [57, 8] on span "VoicemailBot" at bounding box center [53, 12] width 46 height 14
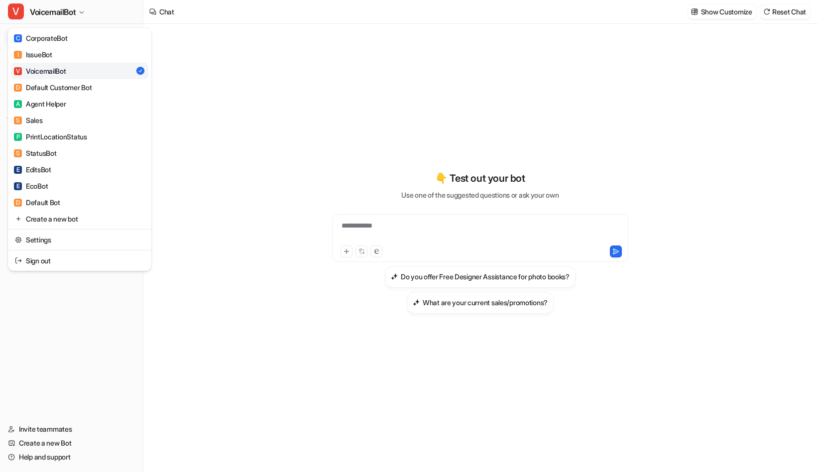
click at [295, 113] on div "**********" at bounding box center [409, 236] width 818 height 472
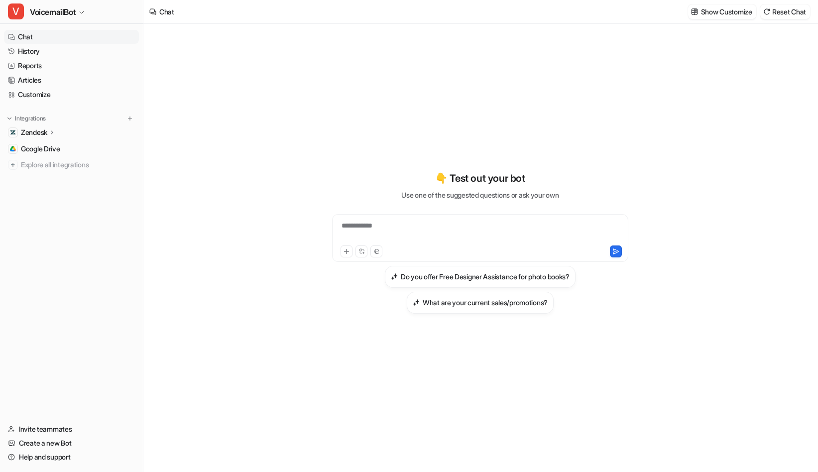
click at [46, 129] on p "Zendesk" at bounding box center [34, 132] width 26 height 10
click at [50, 171] on p "AI Agent" at bounding box center [42, 176] width 26 height 10
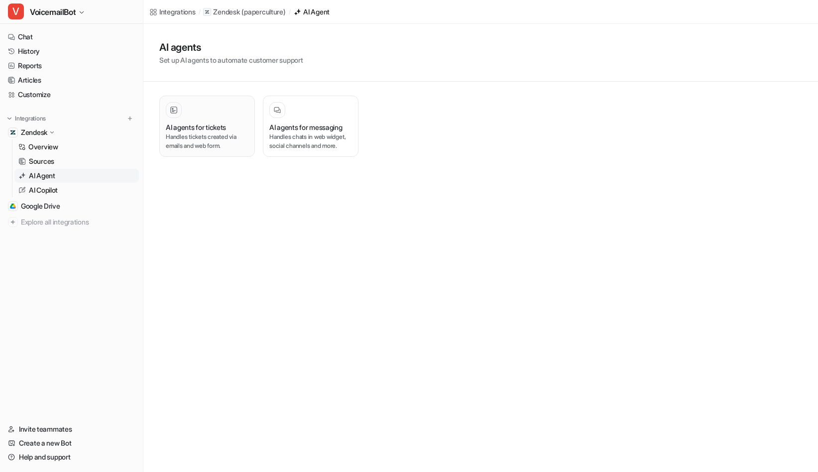
click at [207, 124] on h3 "AI agents for tickets" at bounding box center [196, 127] width 60 height 10
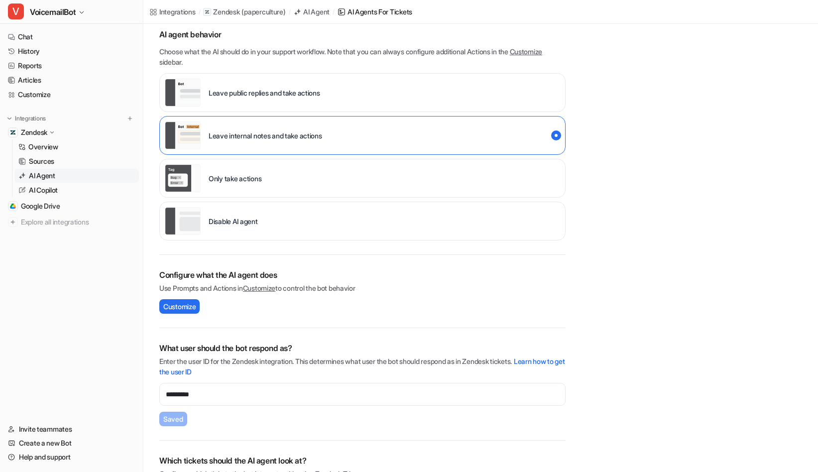
scroll to position [198, 0]
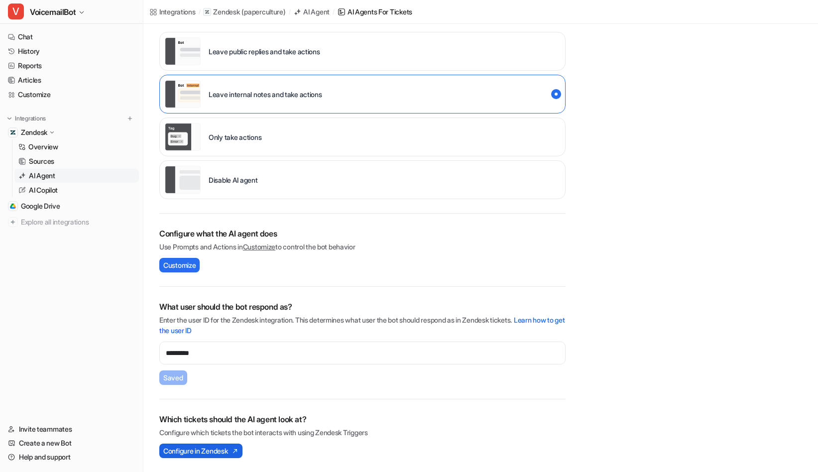
click at [220, 453] on span "Configure in Zendesk" at bounding box center [195, 451] width 64 height 10
